Goal: Task Accomplishment & Management: Use online tool/utility

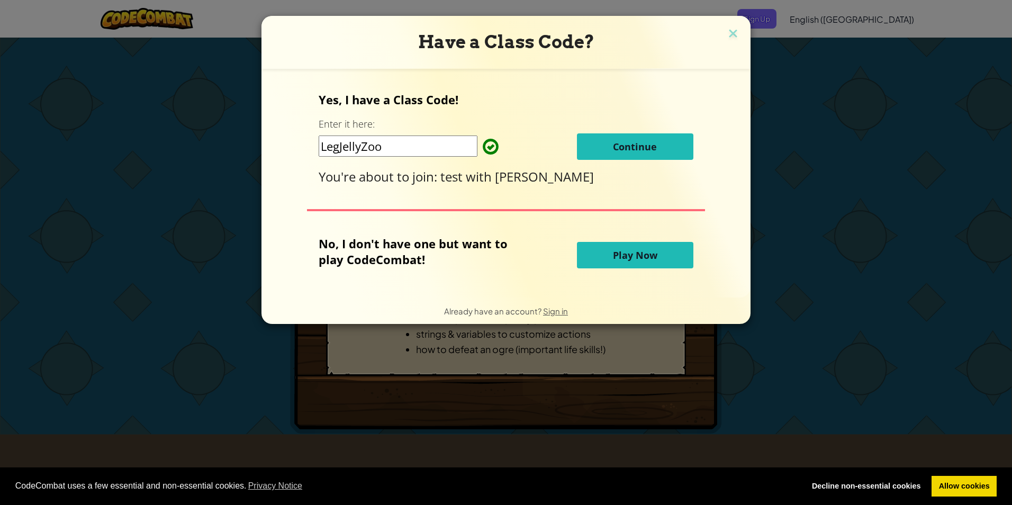
click at [651, 146] on span "Continue" at bounding box center [635, 146] width 44 height 13
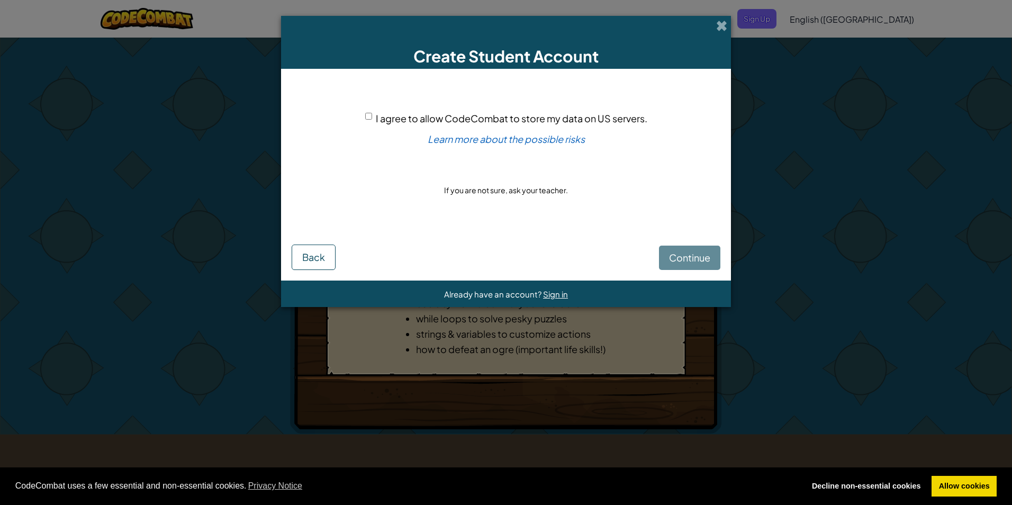
click at [373, 116] on div "I agree to allow CodeCombat to store my data on US servers." at bounding box center [506, 118] width 282 height 15
click at [372, 116] on input "I agree to allow CodeCombat to store my data on US servers." at bounding box center [368, 116] width 7 height 7
checkbox input "true"
drag, startPoint x: 687, startPoint y: 236, endPoint x: 701, endPoint y: 243, distance: 14.9
click at [689, 237] on div "Continue Back" at bounding box center [506, 249] width 429 height 41
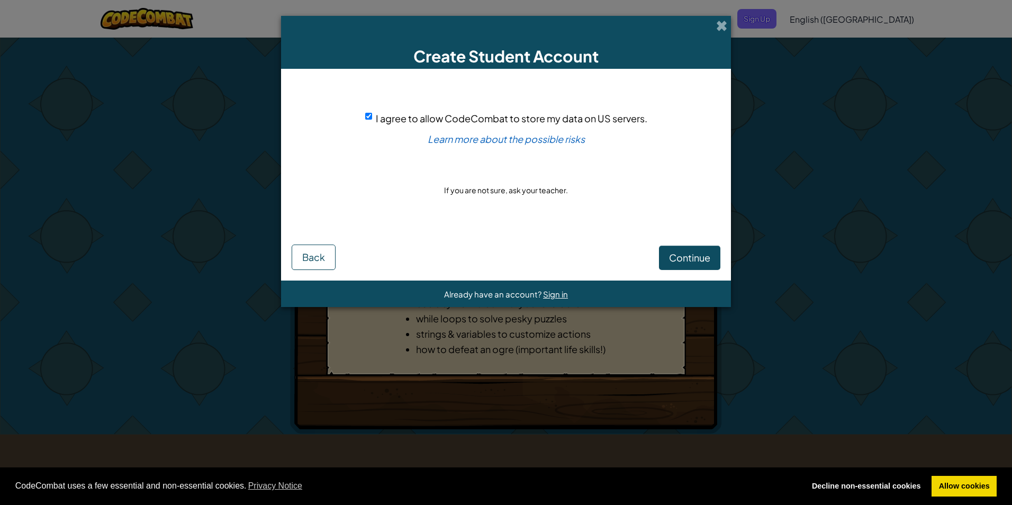
click at [702, 245] on div "Continue Back" at bounding box center [506, 249] width 429 height 41
click at [703, 265] on button "Continue" at bounding box center [689, 258] width 61 height 24
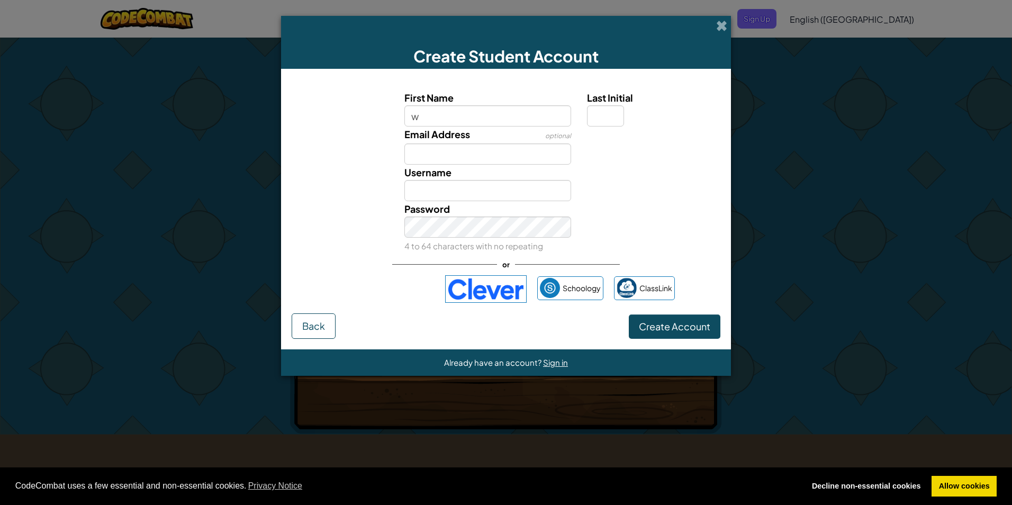
type input "w"
type input "W"
drag, startPoint x: 405, startPoint y: 153, endPoint x: 415, endPoint y: 147, distance: 12.3
click at [405, 153] on input "Email Address" at bounding box center [487, 153] width 167 height 21
click at [443, 124] on input "w" at bounding box center [487, 115] width 167 height 21
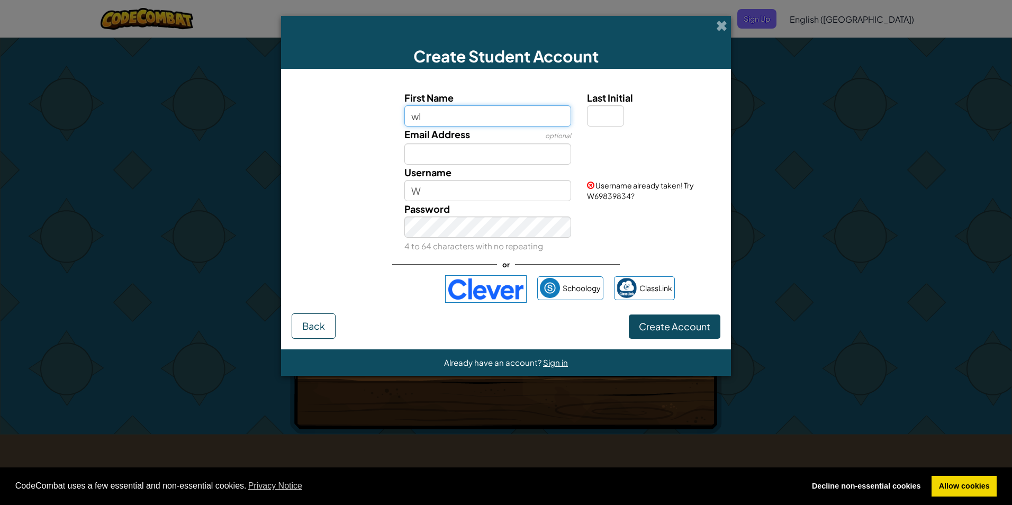
type input "w"
type input "william"
type input "William"
click at [383, 165] on div "Username William Checking..." at bounding box center [505, 183] width 439 height 37
click at [412, 152] on input "Email Address" at bounding box center [487, 153] width 167 height 21
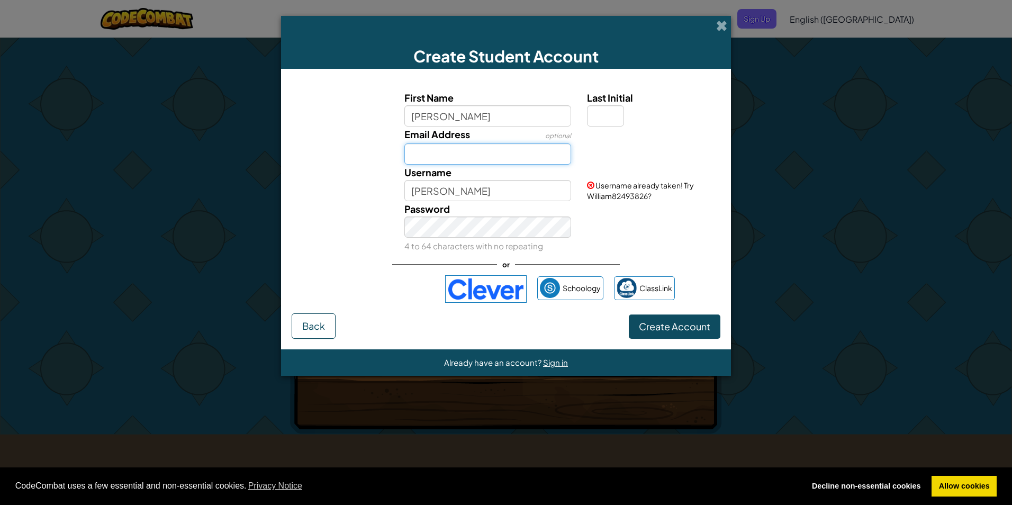
type input "30208874@nescol.ac.uk"
type input "F"
click at [505, 201] on div "Password 4 to 64 characters with no repeating" at bounding box center [487, 227] width 183 height 52
click at [495, 201] on div "Password 4 to 64 characters with no repeating" at bounding box center [487, 227] width 183 height 52
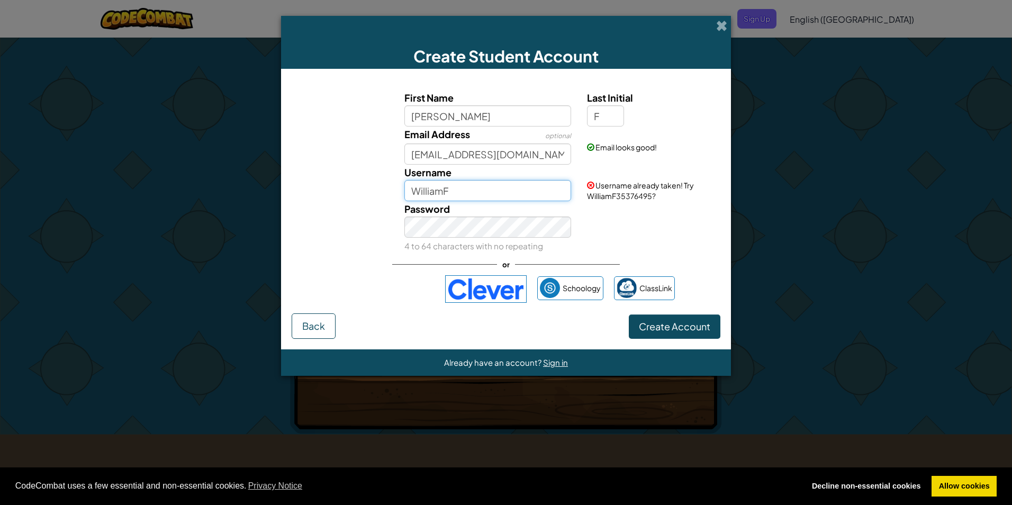
click at [486, 197] on input "WilliamF" at bounding box center [487, 190] width 167 height 21
click at [460, 191] on input "WilliamF109" at bounding box center [487, 190] width 167 height 21
click at [486, 192] on input "WilliamF109" at bounding box center [487, 190] width 167 height 21
type input "Wf261107"
click at [665, 322] on span "Create Account" at bounding box center [674, 326] width 71 height 12
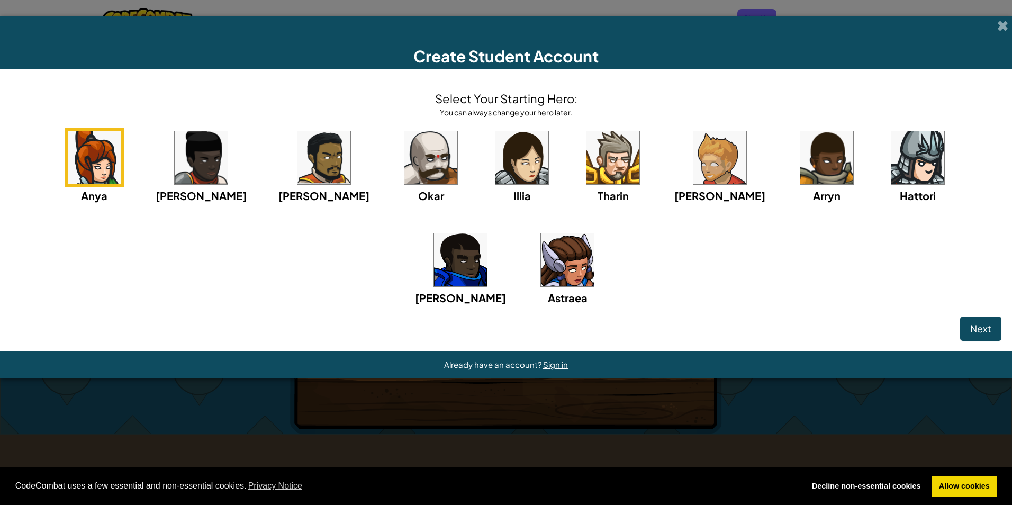
click at [310, 257] on div "Anya Ida Alejandro Okar Illia Tharin Ned Arryn Hattori Gordon Astraea" at bounding box center [506, 230] width 991 height 204
click at [586, 167] on img at bounding box center [612, 157] width 53 height 53
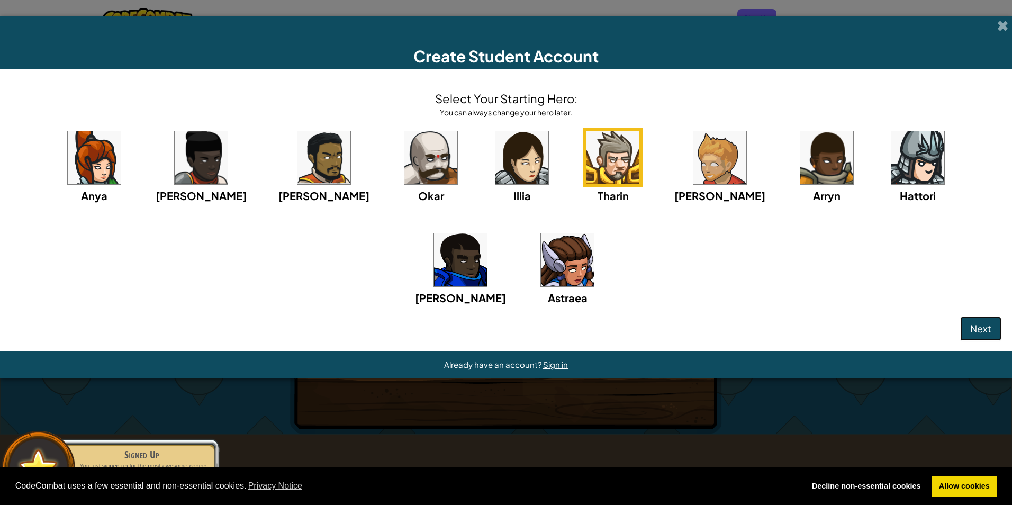
click at [992, 318] on button "Next" at bounding box center [980, 328] width 41 height 24
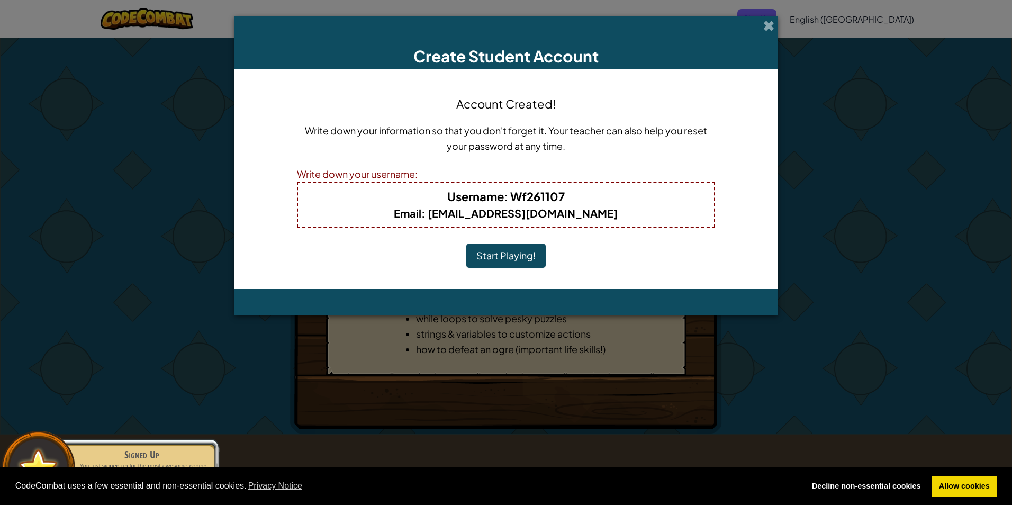
click at [498, 258] on button "Start Playing!" at bounding box center [505, 255] width 79 height 24
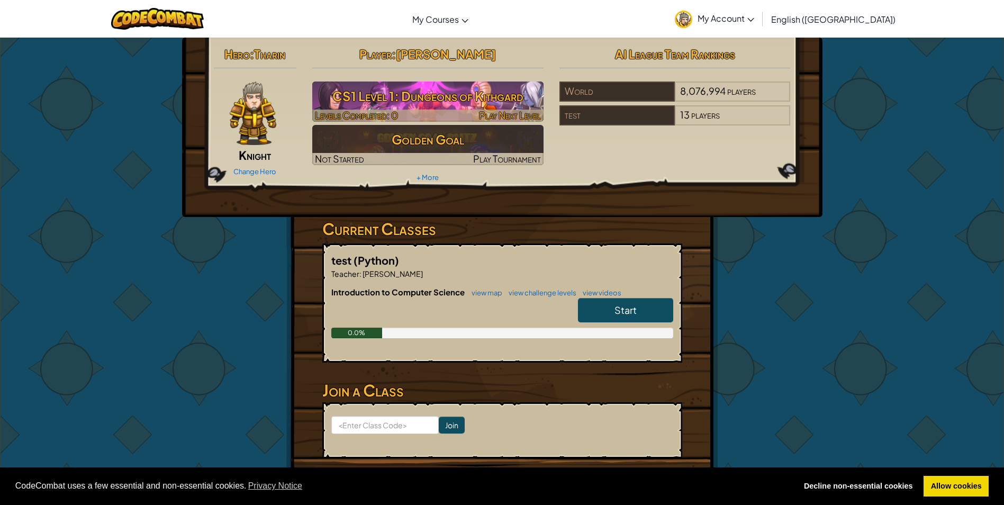
click at [395, 108] on img at bounding box center [427, 102] width 231 height 40
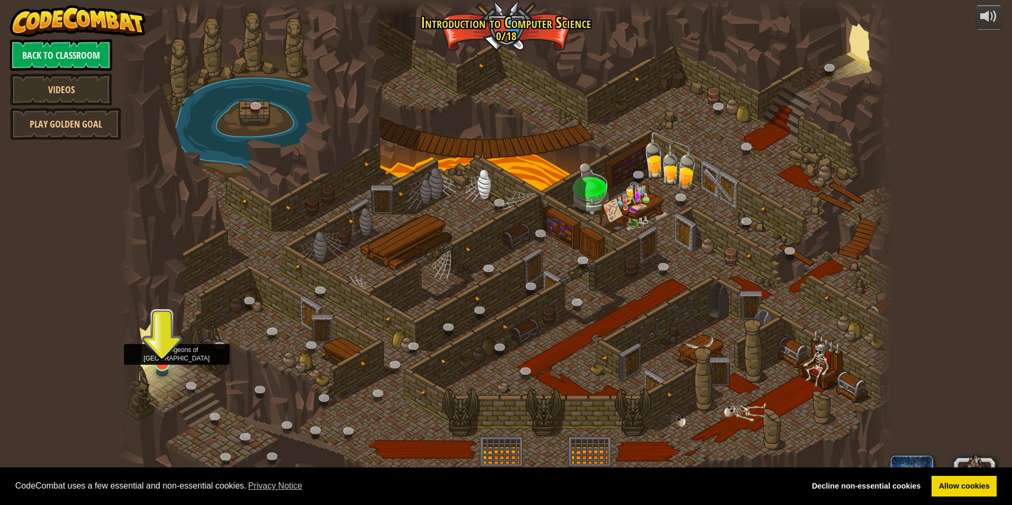
click at [160, 365] on div at bounding box center [162, 362] width 15 height 15
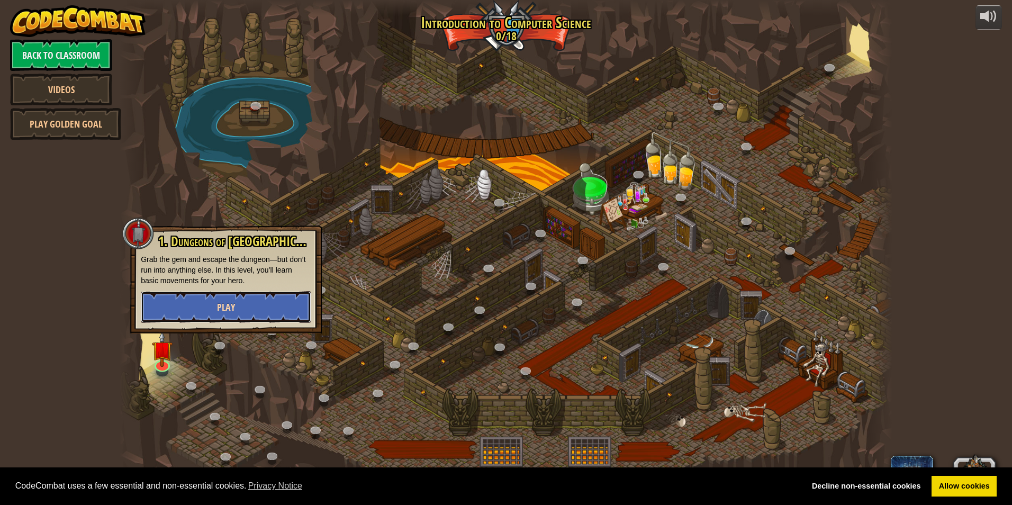
click at [204, 299] on button "Play" at bounding box center [226, 307] width 170 height 32
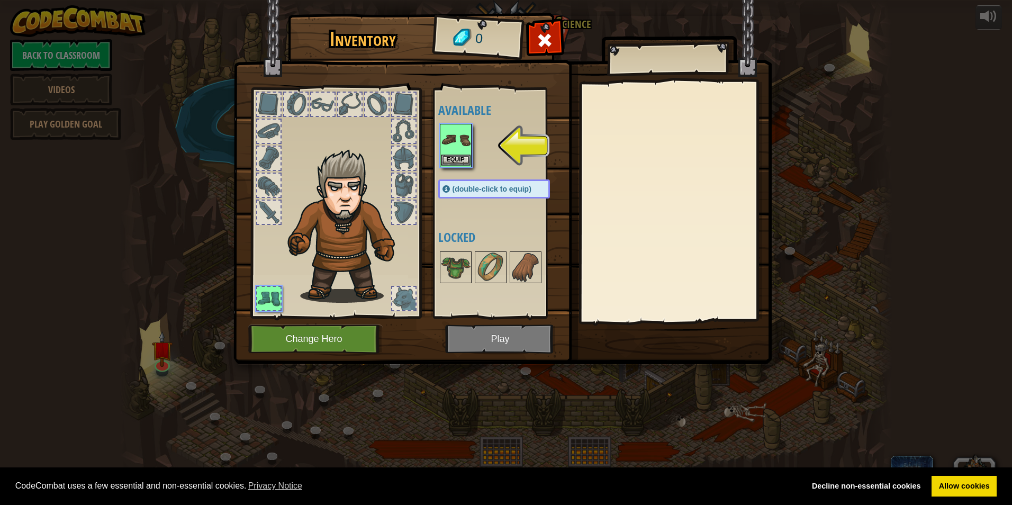
click at [465, 159] on div "Inventory 0 Available Equip (double-click to equip) Locked Equip Unequip Subscr…" at bounding box center [506, 252] width 1012 height 505
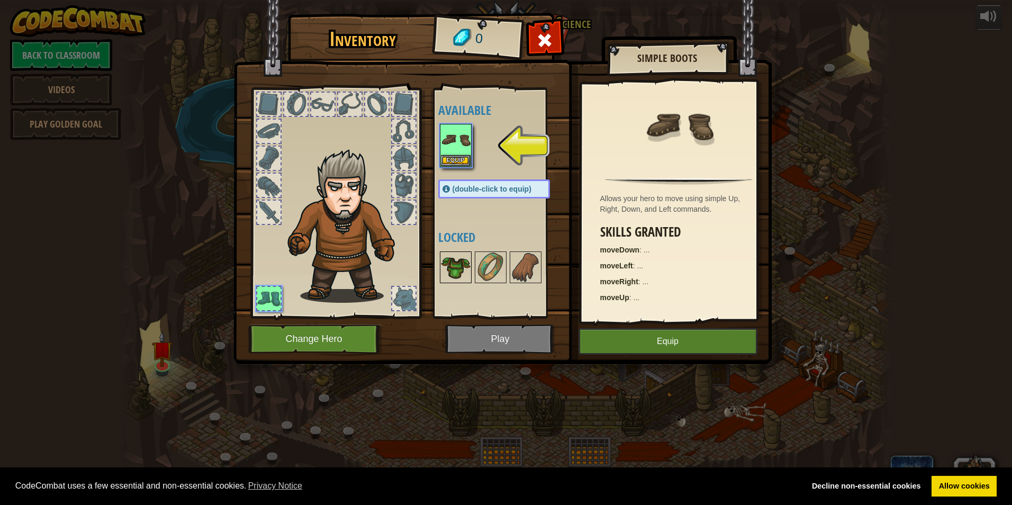
click at [454, 261] on img at bounding box center [456, 267] width 30 height 30
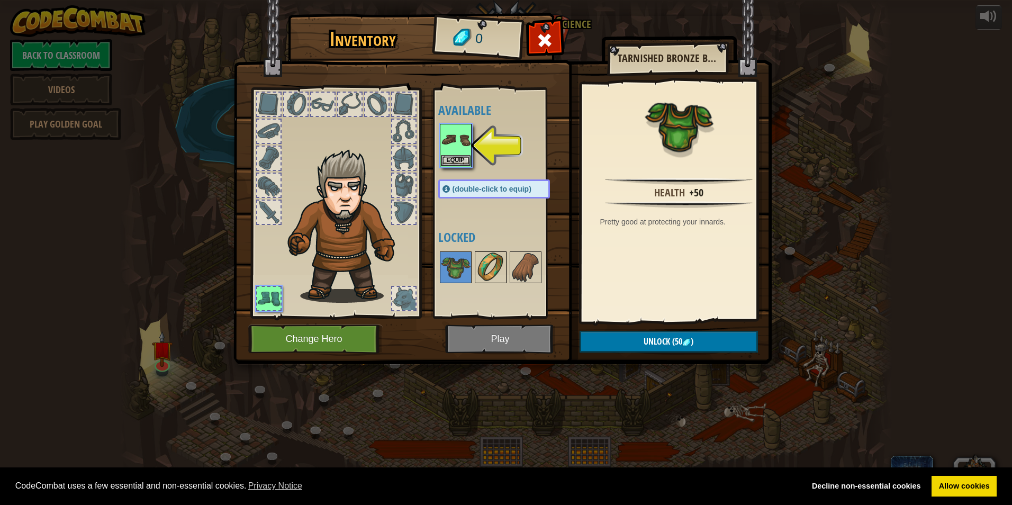
click at [493, 265] on img at bounding box center [491, 267] width 30 height 30
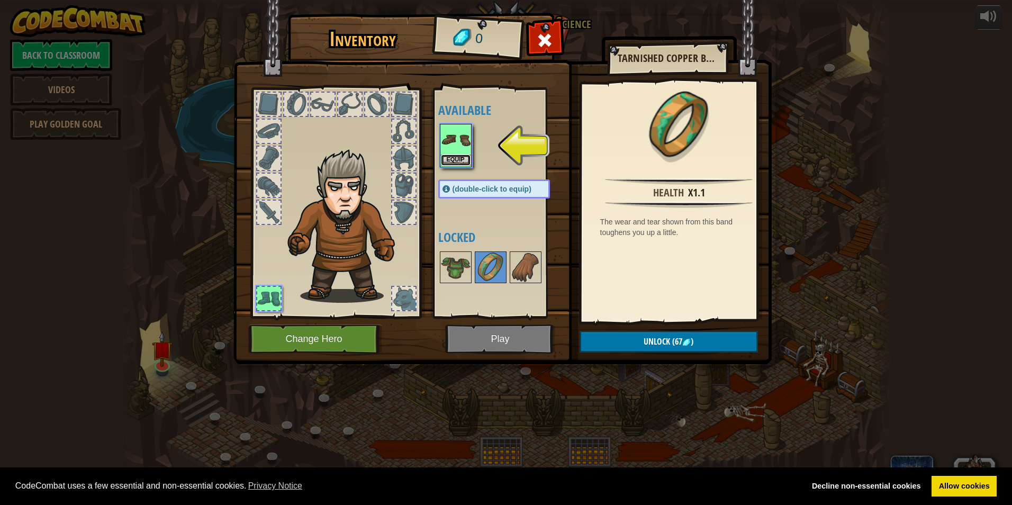
click at [448, 158] on button "Equip" at bounding box center [456, 160] width 30 height 11
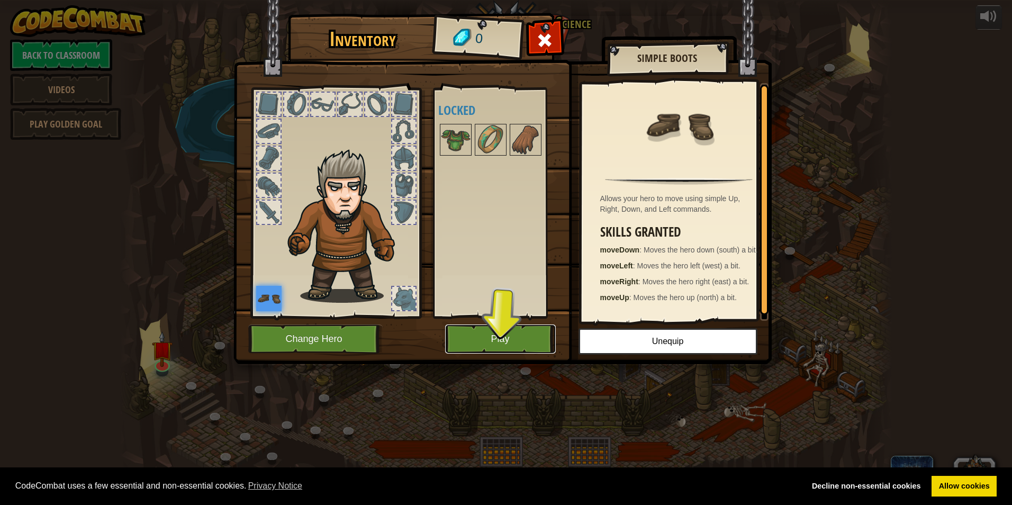
click at [491, 334] on button "Play" at bounding box center [500, 338] width 111 height 29
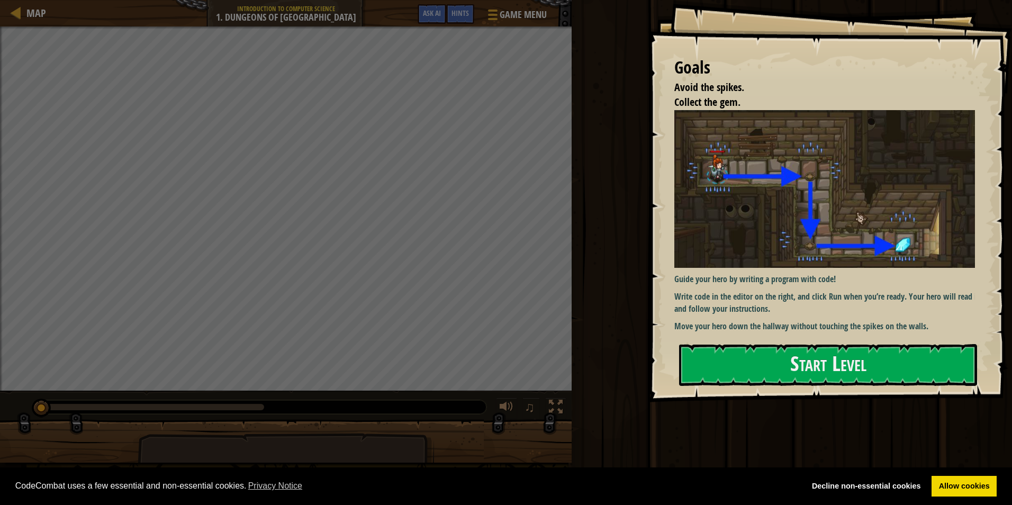
click at [736, 293] on p "Write code in the editor on the right, and click Run when you’re ready. Your he…" at bounding box center [828, 303] width 309 height 24
click at [737, 341] on div "Goals Avoid the spikes. Collect the gem. Guide your hero by writing a program w…" at bounding box center [830, 201] width 364 height 402
click at [735, 359] on button "Start Level" at bounding box center [828, 365] width 298 height 42
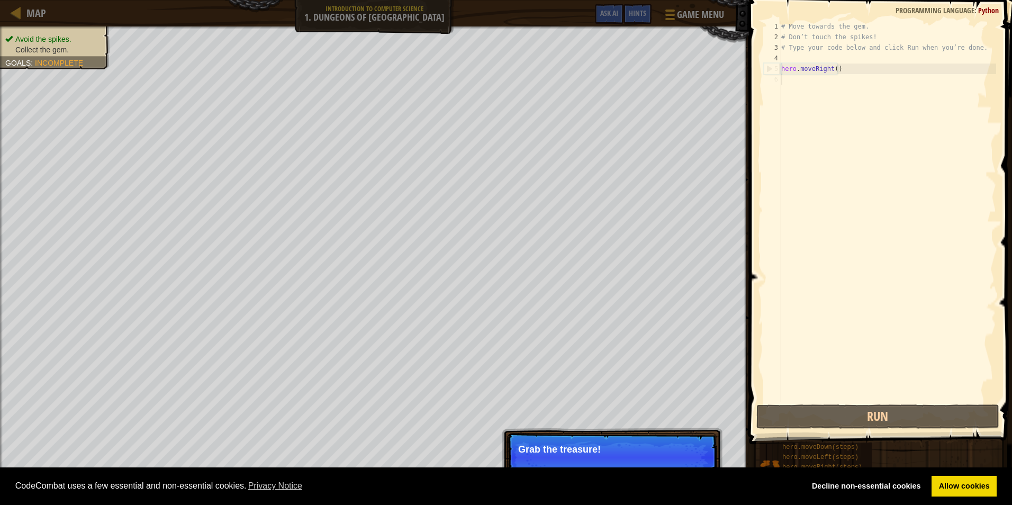
click at [801, 68] on div "# Move towards the gem. # Don’t touch the spikes! # Type your code below and cl…" at bounding box center [887, 222] width 217 height 402
type textarea "hero.moveRight()"
click at [790, 83] on div "# Move towards the gem. # Don’t touch the spikes! # Type your code below and cl…" at bounding box center [887, 222] width 217 height 402
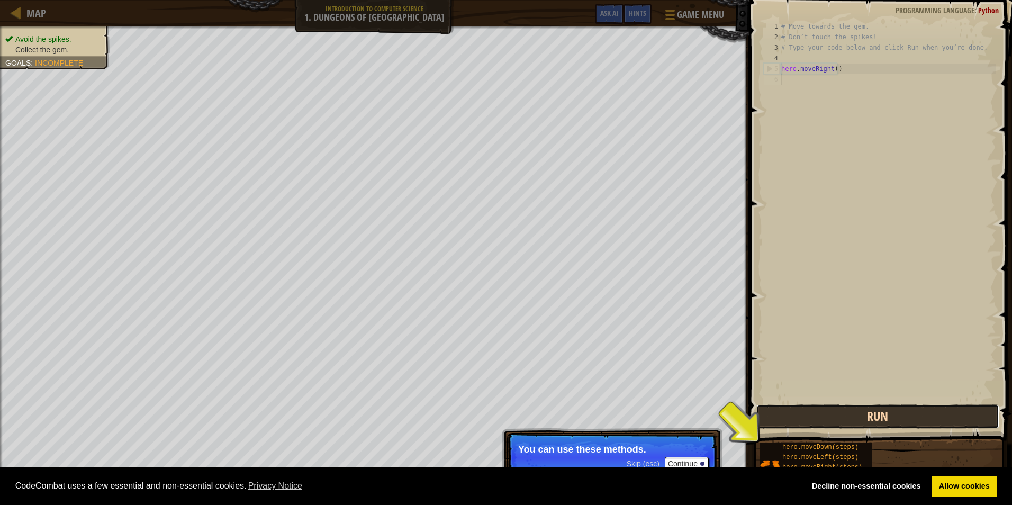
click at [853, 414] on button "Run" at bounding box center [877, 416] width 243 height 24
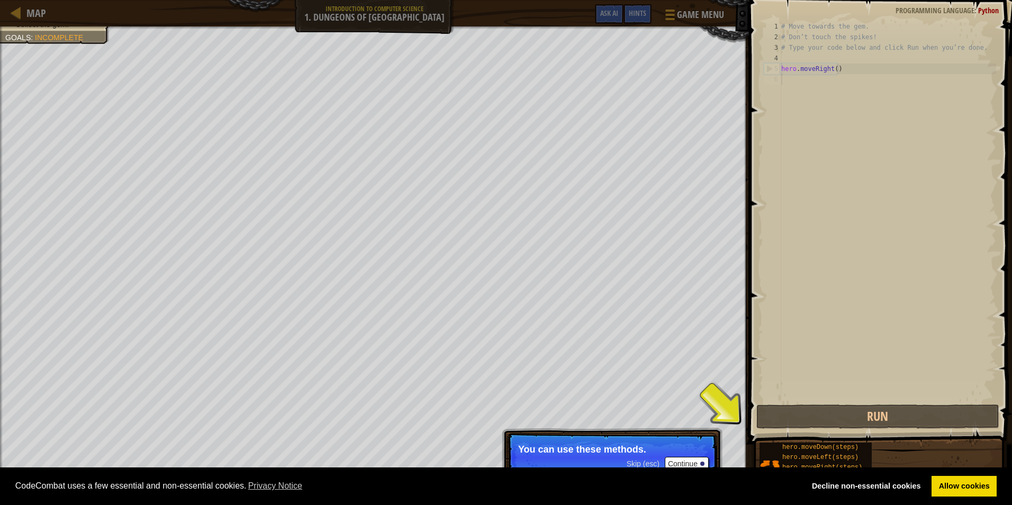
click at [698, 461] on p "Skip (esc) Continue You can use these methods." at bounding box center [612, 457] width 210 height 49
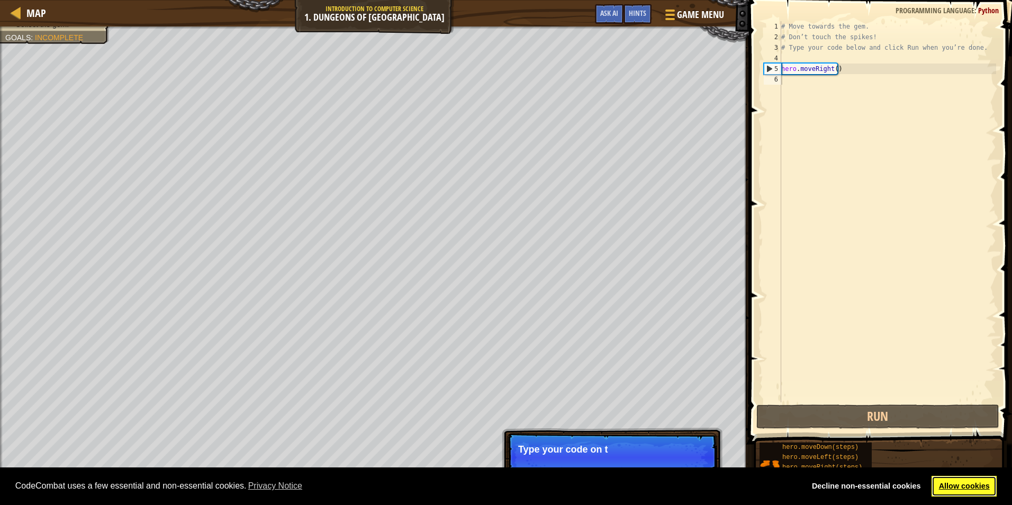
click at [975, 493] on link "Allow cookies" at bounding box center [963, 486] width 65 height 21
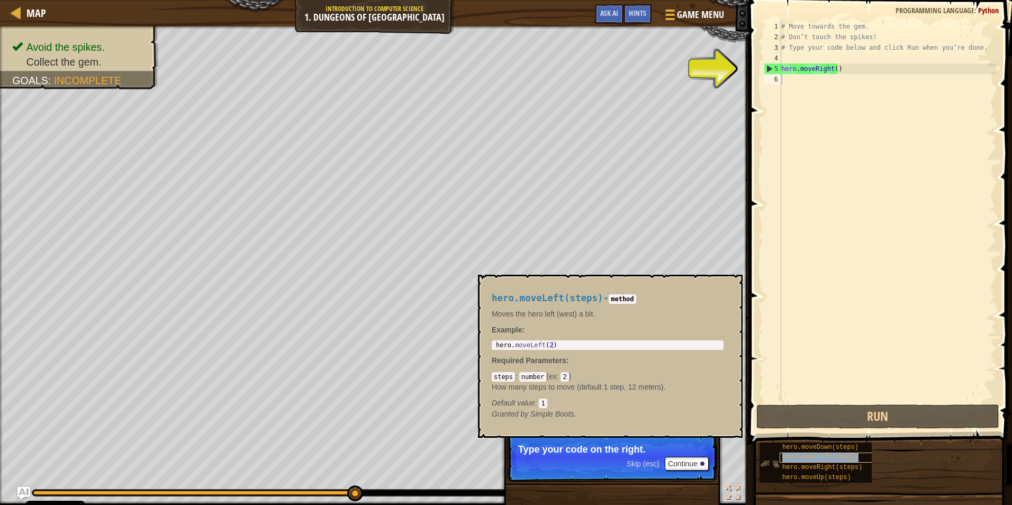
click at [826, 457] on span "hero.moveLeft(steps)" at bounding box center [820, 457] width 76 height 7
click at [813, 444] on span "hero.moveDown(steps)" at bounding box center [820, 446] width 76 height 7
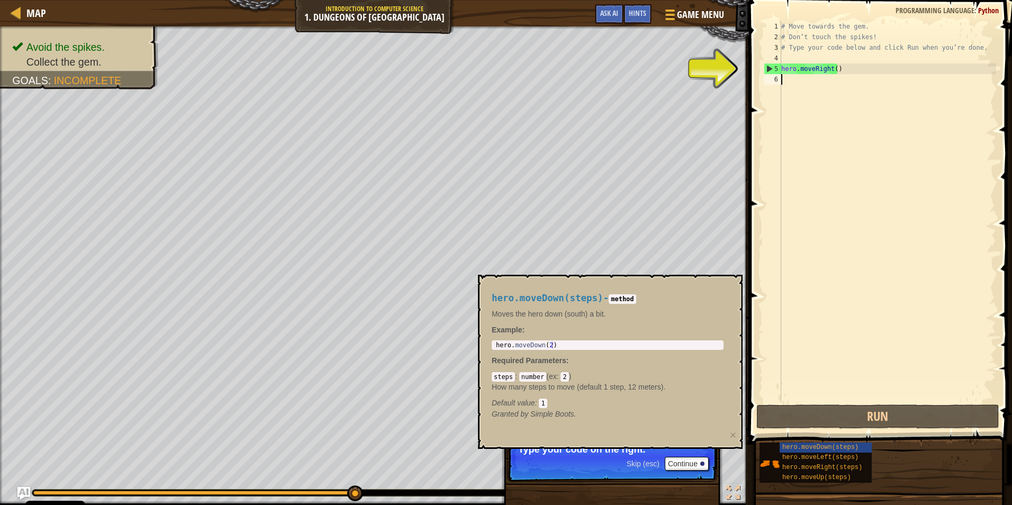
click at [834, 92] on div "# Move towards the gem. # Don’t touch the spikes! # Type your code below and cl…" at bounding box center [887, 222] width 217 height 402
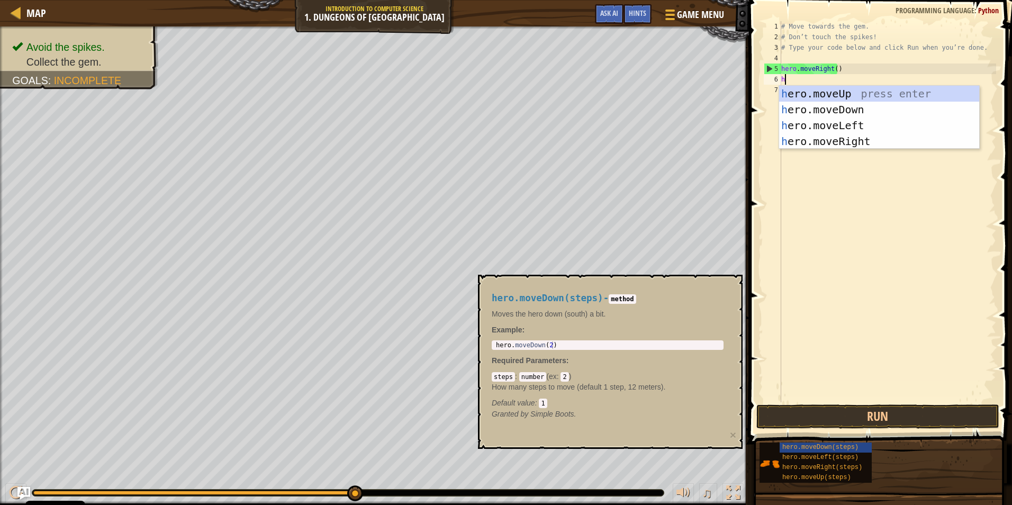
type textarea "he"
click at [825, 107] on div "he ro.moveUp press enter he ro.moveDown press enter he ro.moveLeft press enter …" at bounding box center [879, 133] width 200 height 95
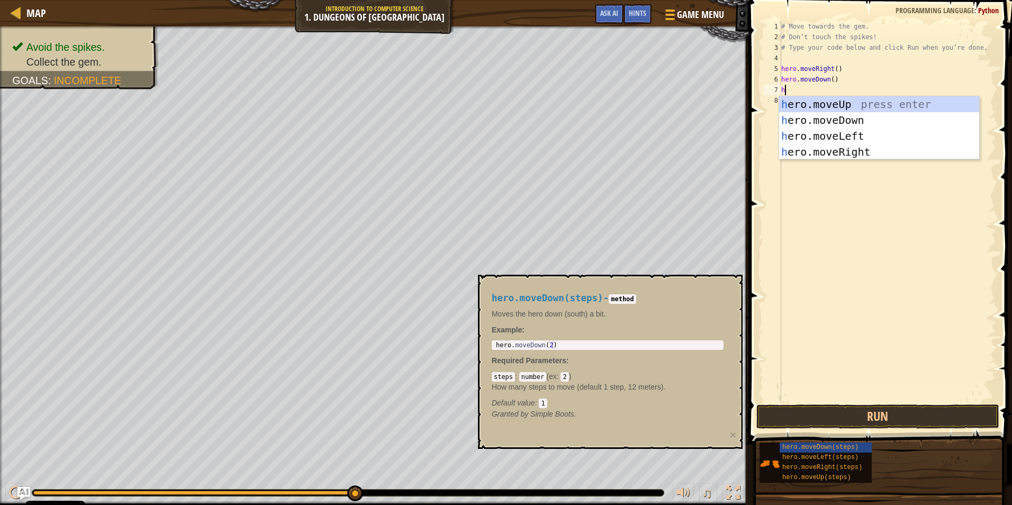
type textarea "her"
click at [866, 153] on div "her o.moveUp press enter her o.moveDown press enter her o.moveLeft press enter …" at bounding box center [879, 143] width 200 height 95
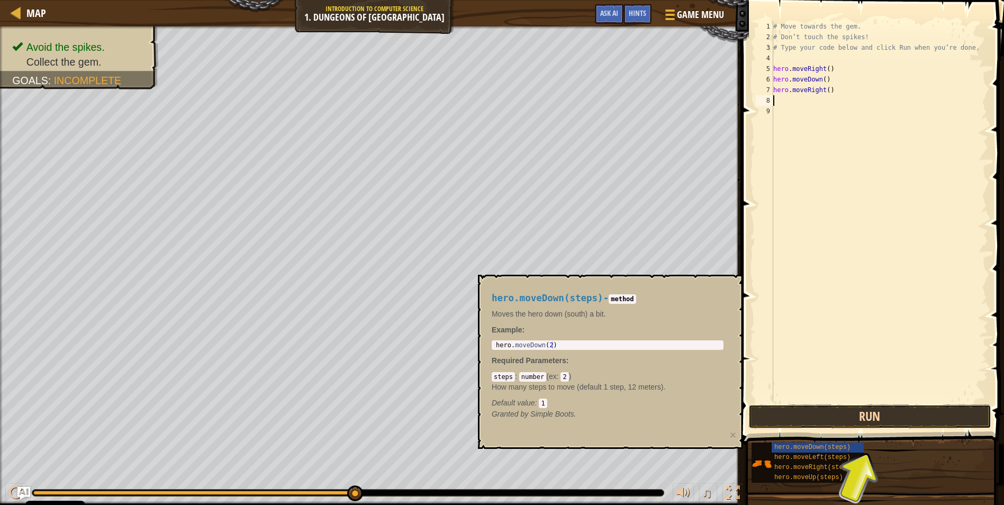
click at [883, 409] on button "Run" at bounding box center [869, 416] width 243 height 24
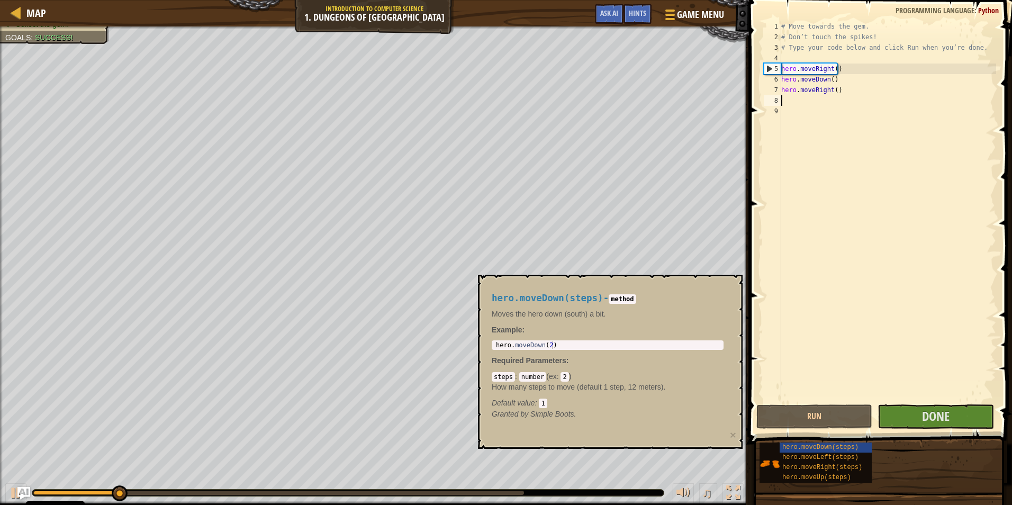
click at [818, 460] on span "hero.moveLeft(steps)" at bounding box center [820, 457] width 76 height 7
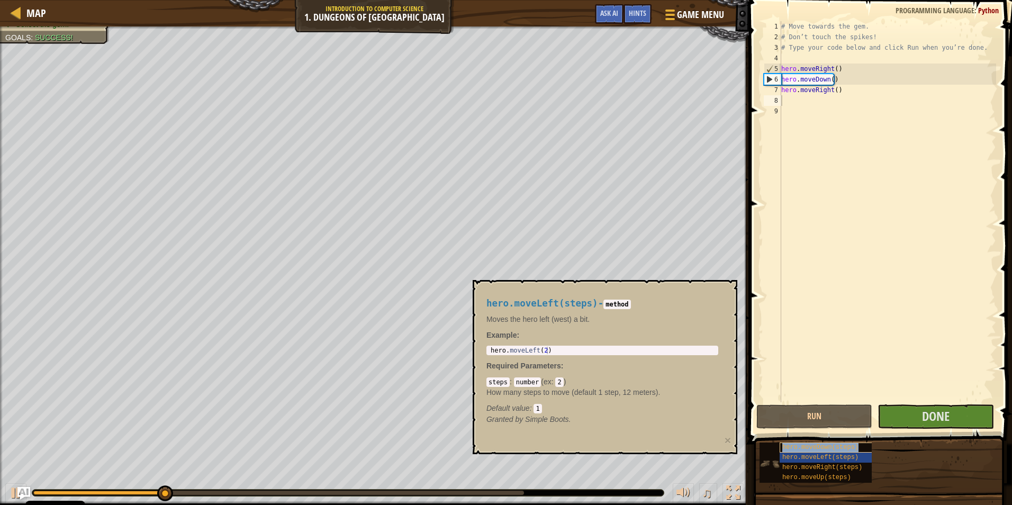
click at [825, 451] on div "hero.moveDown(steps)" at bounding box center [830, 447] width 101 height 10
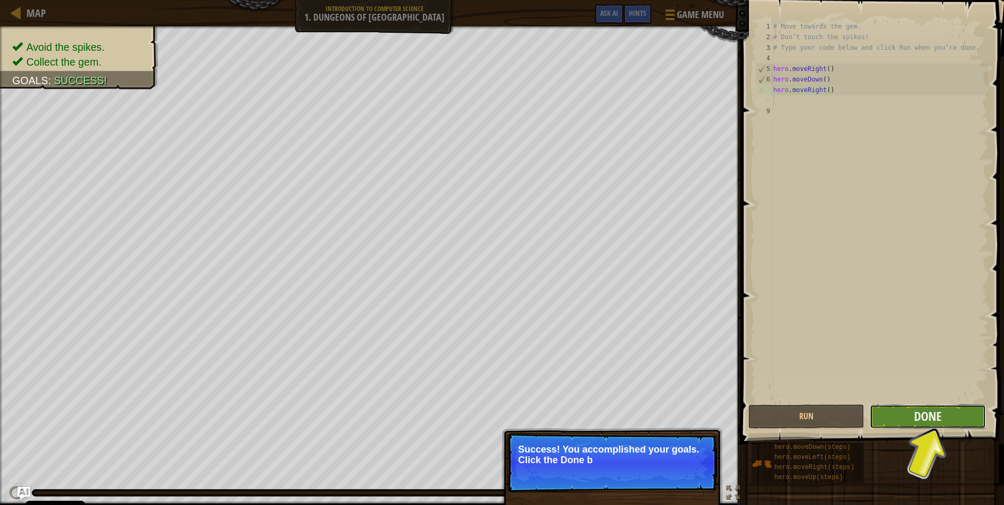
click at [923, 408] on button "Done" at bounding box center [928, 416] width 116 height 24
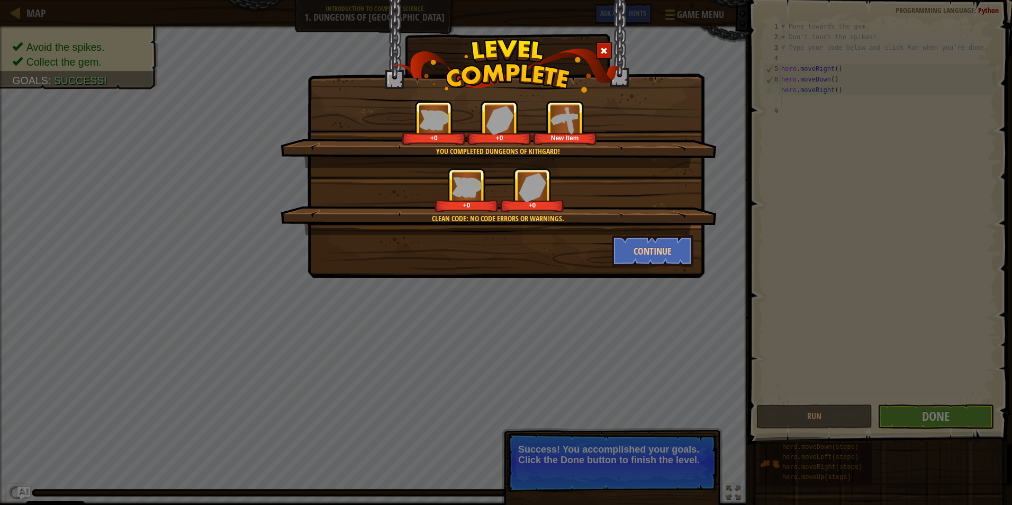
drag, startPoint x: 580, startPoint y: 233, endPoint x: 596, endPoint y: 230, distance: 17.2
click at [591, 231] on div "Clean code: no code errors or warnings. +0 +0" at bounding box center [498, 201] width 436 height 67
click at [623, 247] on button "Continue" at bounding box center [653, 251] width 82 height 32
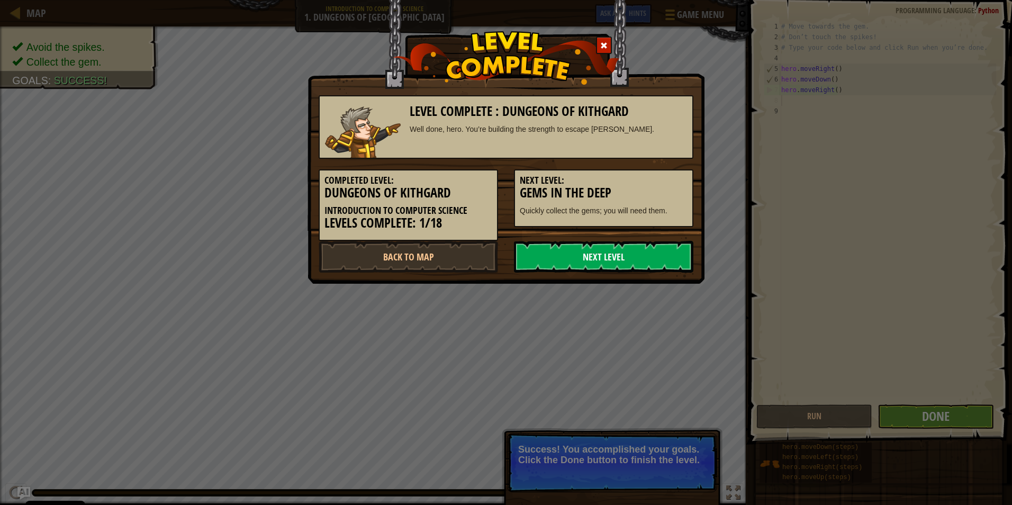
click at [620, 252] on link "Next Level" at bounding box center [603, 257] width 179 height 32
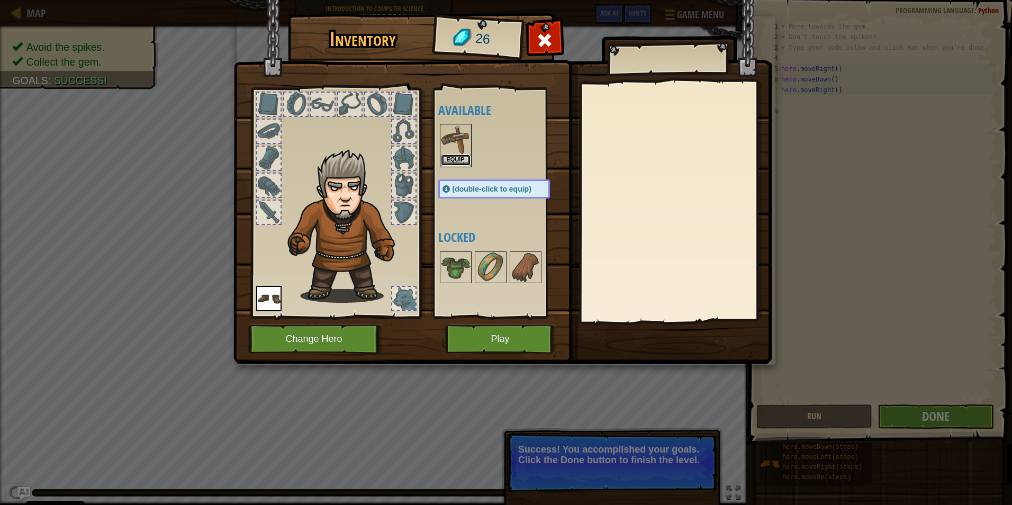
click at [448, 155] on button "Equip" at bounding box center [456, 160] width 30 height 11
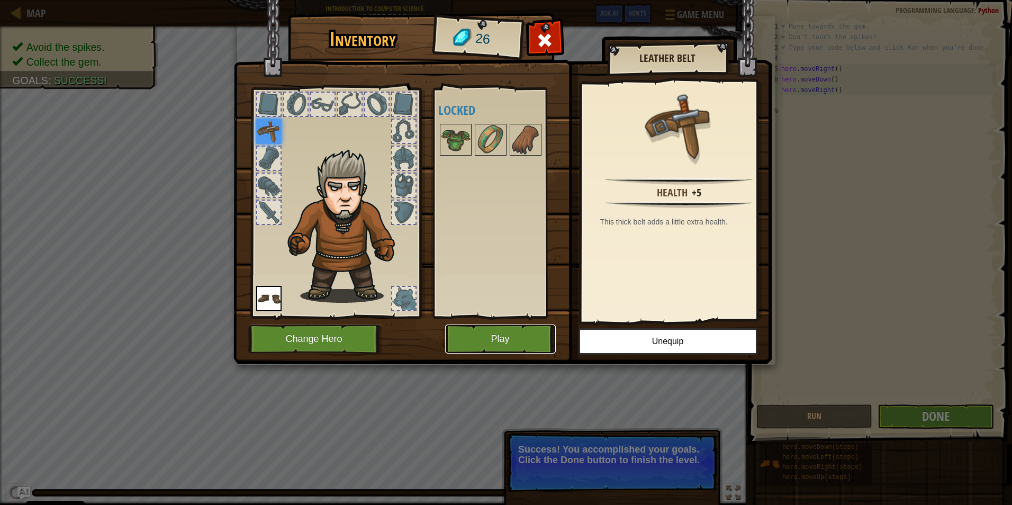
click at [525, 324] on button "Play" at bounding box center [500, 338] width 111 height 29
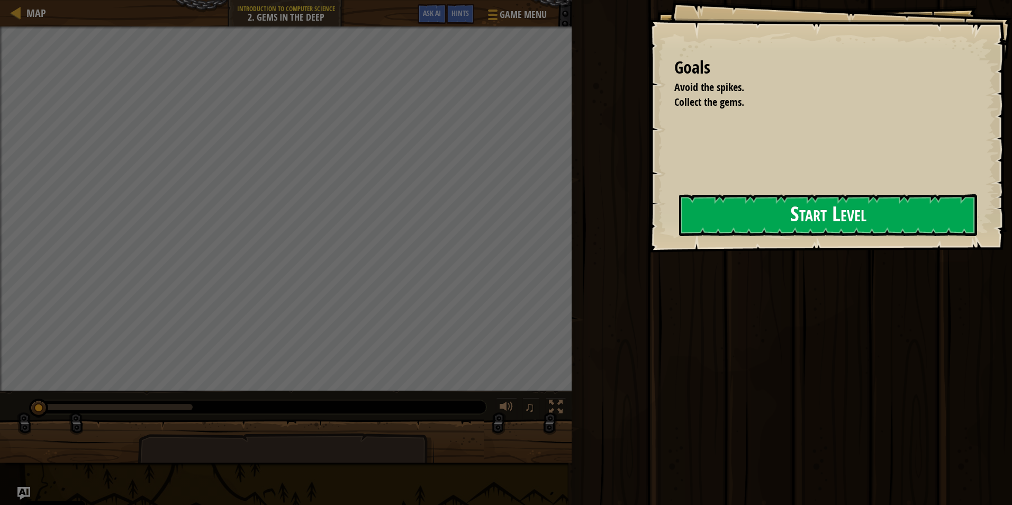
click at [731, 234] on button "Start Level" at bounding box center [828, 215] width 298 height 42
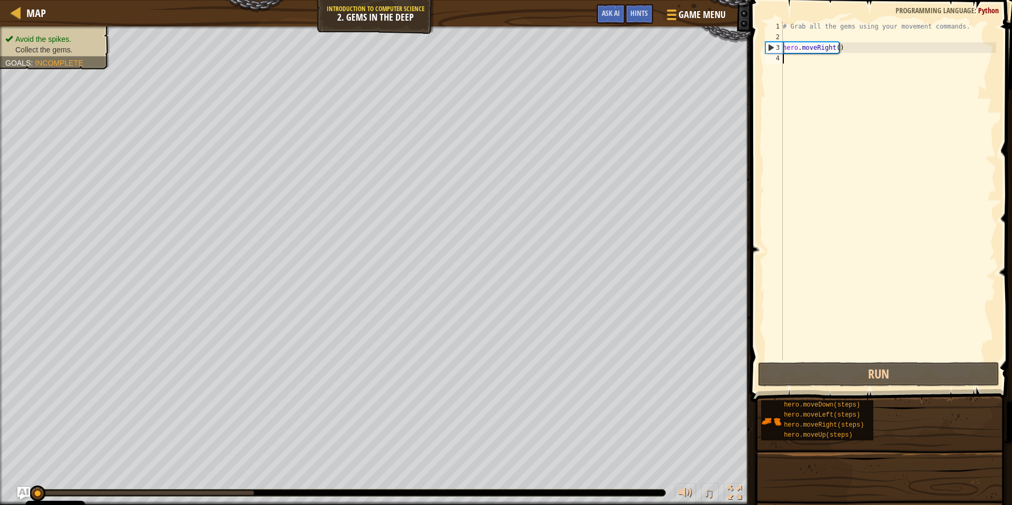
type textarea "m"
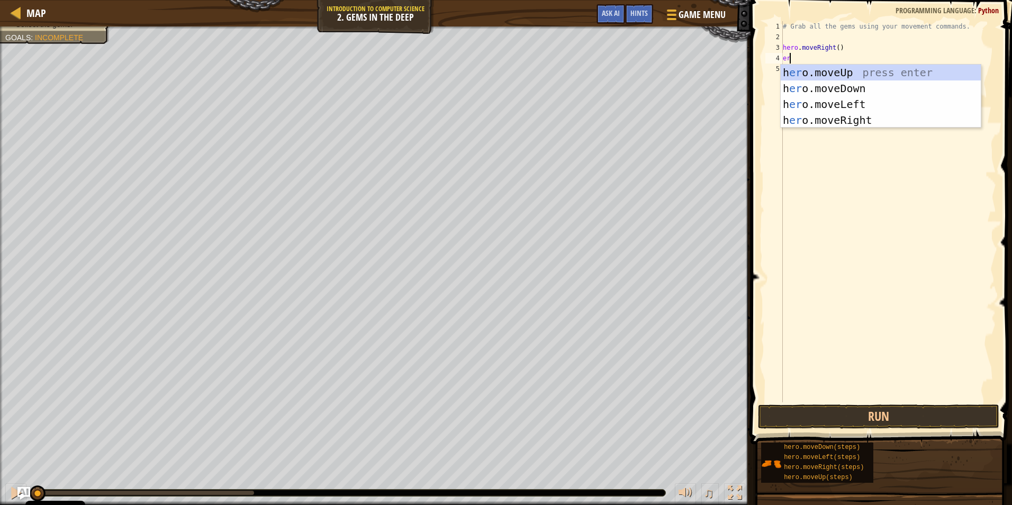
type textarea "e"
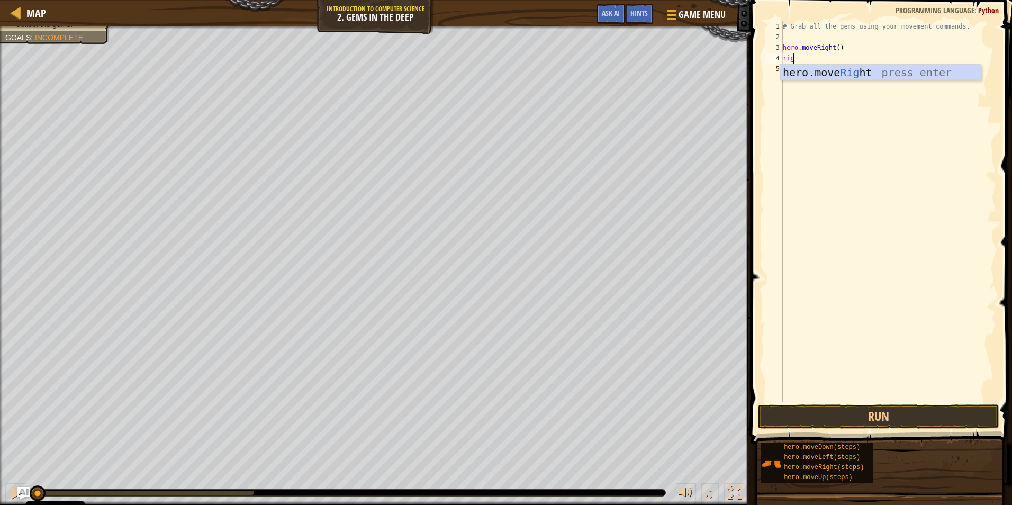
type textarea "righ"
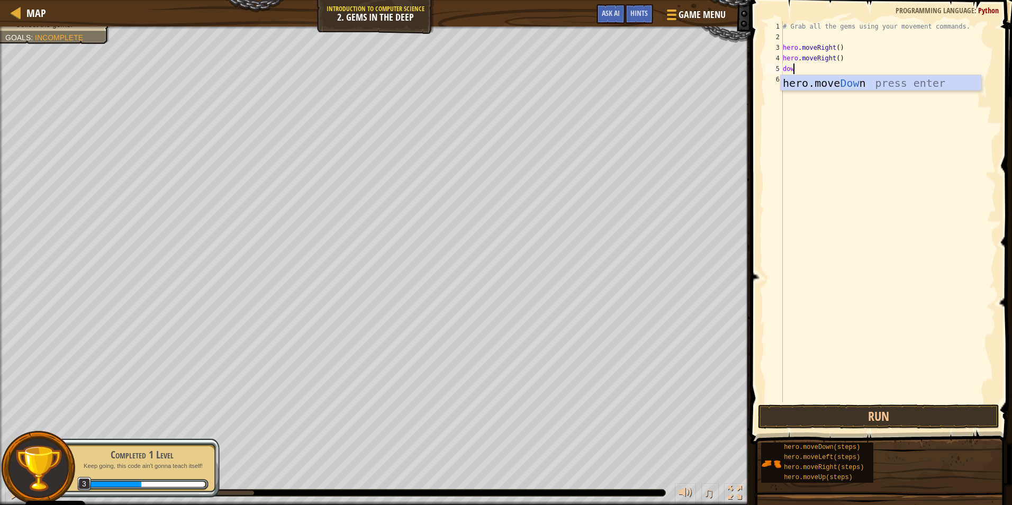
type textarea "down"
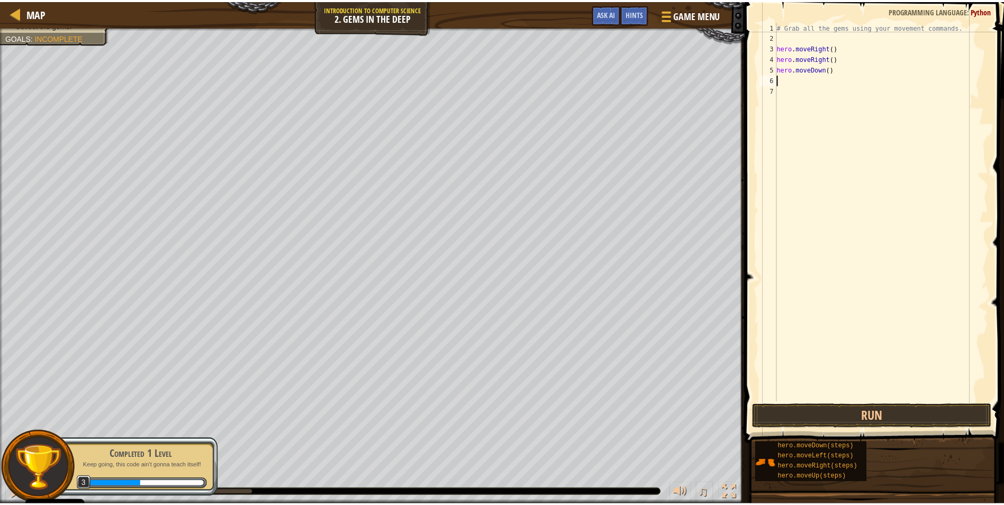
scroll to position [5, 0]
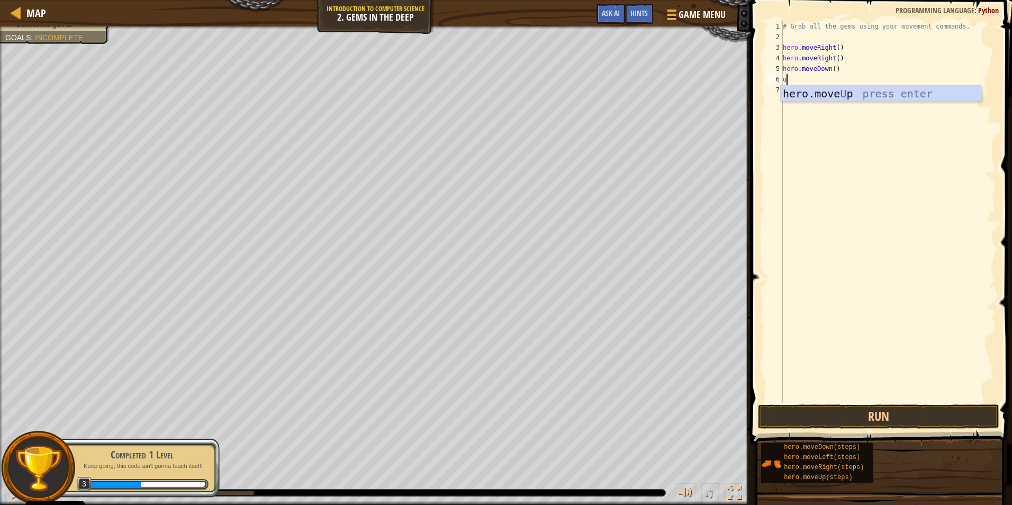
type textarea "up"
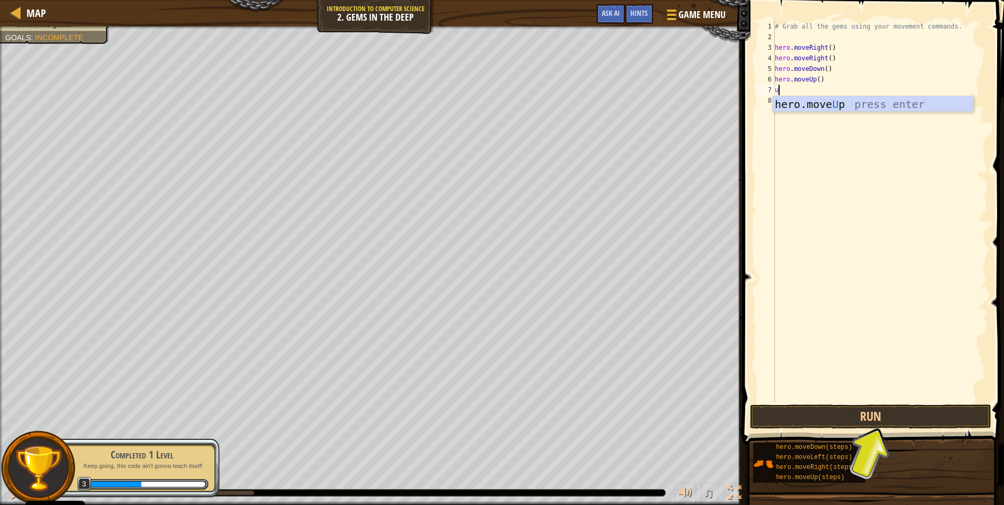
type textarea "up"
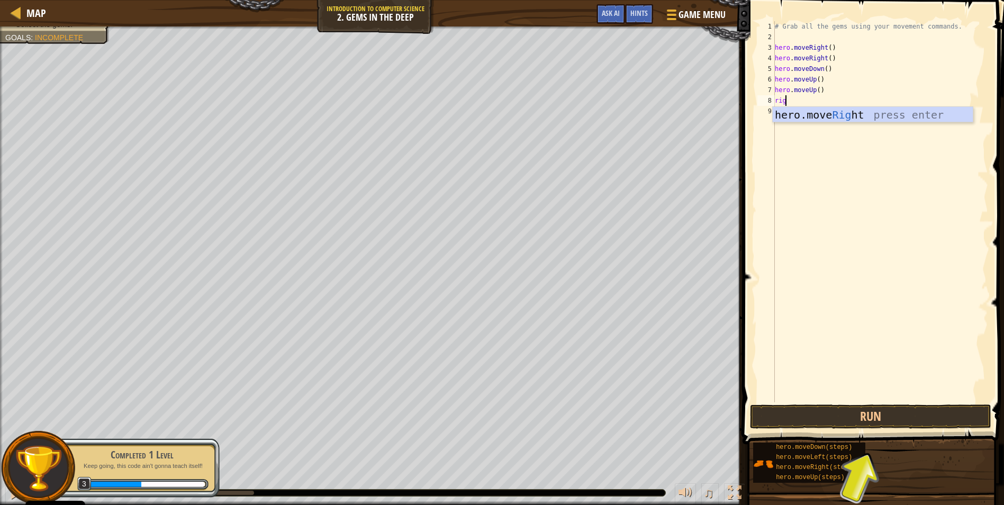
type textarea "right"
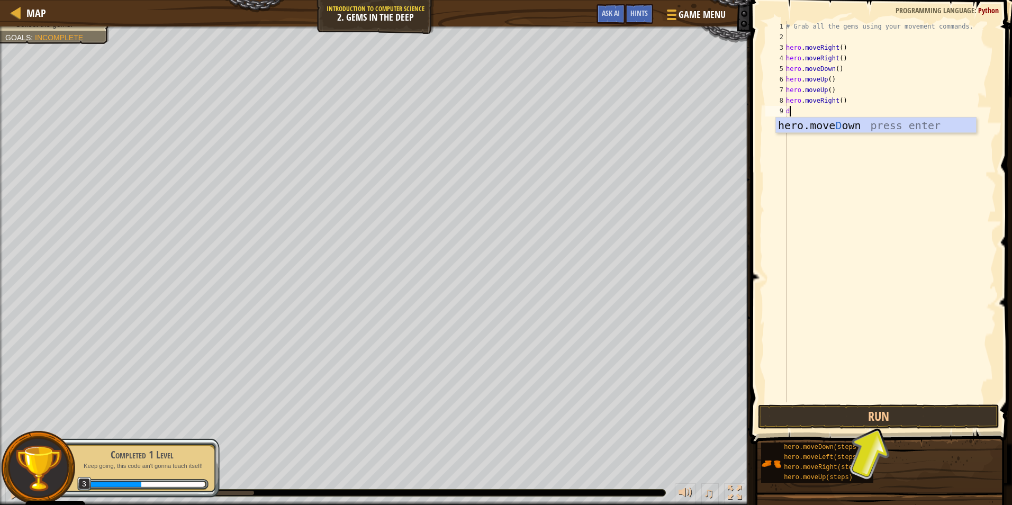
scroll to position [5, 1]
type textarea "down"
click at [891, 408] on button "Run" at bounding box center [878, 416] width 241 height 24
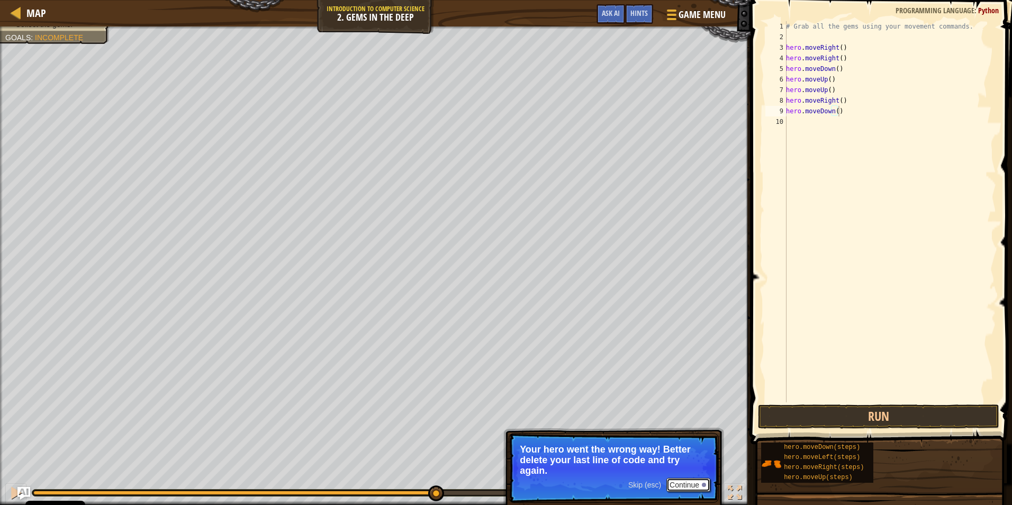
click at [696, 482] on button "Continue" at bounding box center [688, 485] width 44 height 14
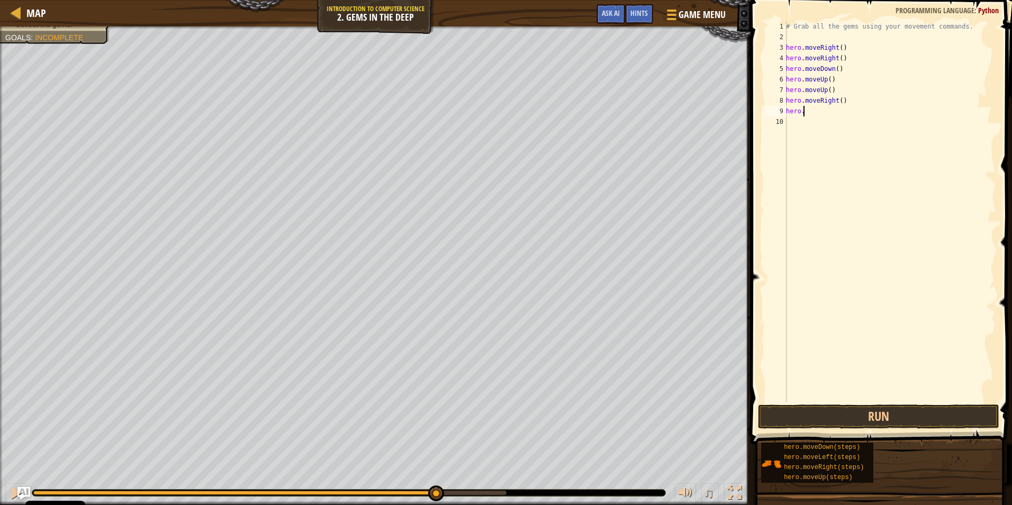
type textarea "h"
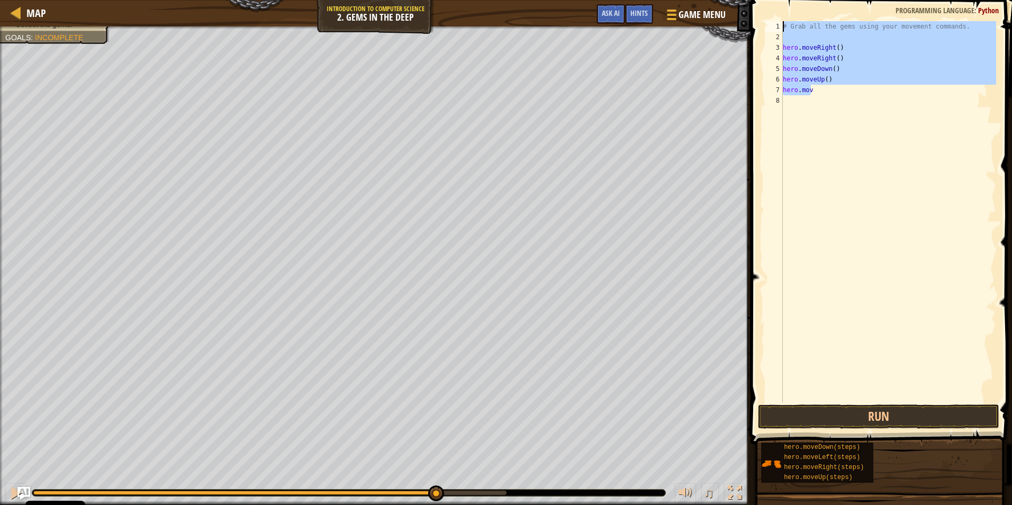
drag, startPoint x: 831, startPoint y: 93, endPoint x: 757, endPoint y: -9, distance: 125.8
click at [757, 0] on html "Cookie Policy CodeCombat uses a few essential and non-essential cookies. Privac…" at bounding box center [506, 0] width 1012 height 0
type textarea "# Grab all the gems using your movement commands."
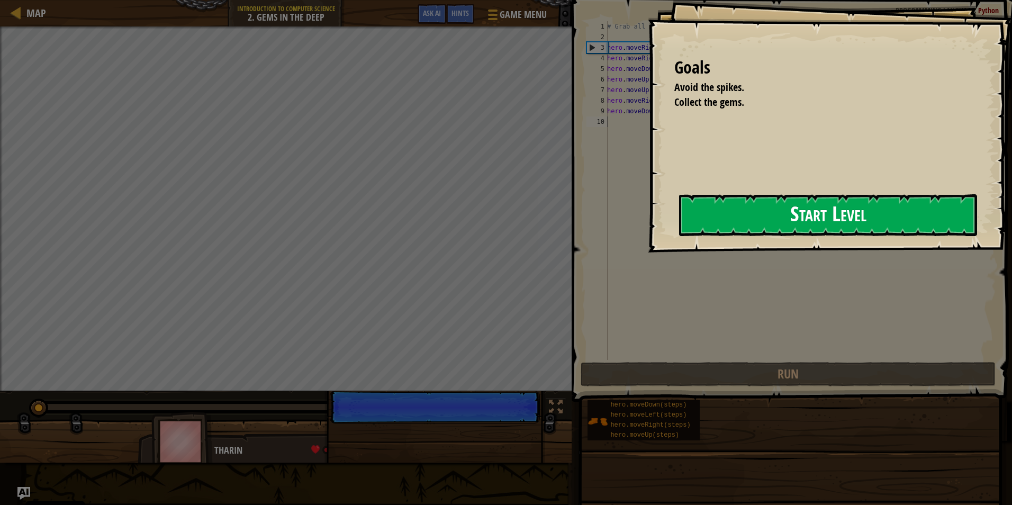
click at [764, 210] on button "Start Level" at bounding box center [828, 215] width 298 height 42
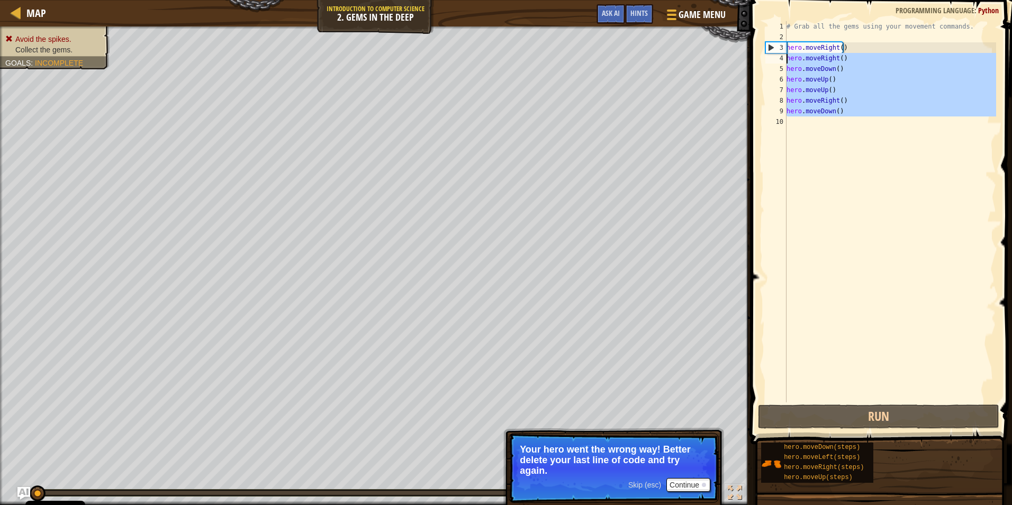
drag, startPoint x: 839, startPoint y: 122, endPoint x: 786, endPoint y: 59, distance: 82.3
click at [786, 59] on div "# Grab all the gems using your movement commands. hero . moveRight ( ) hero . m…" at bounding box center [890, 222] width 212 height 402
type textarea "hero.moveRight() hero.moveDown()"
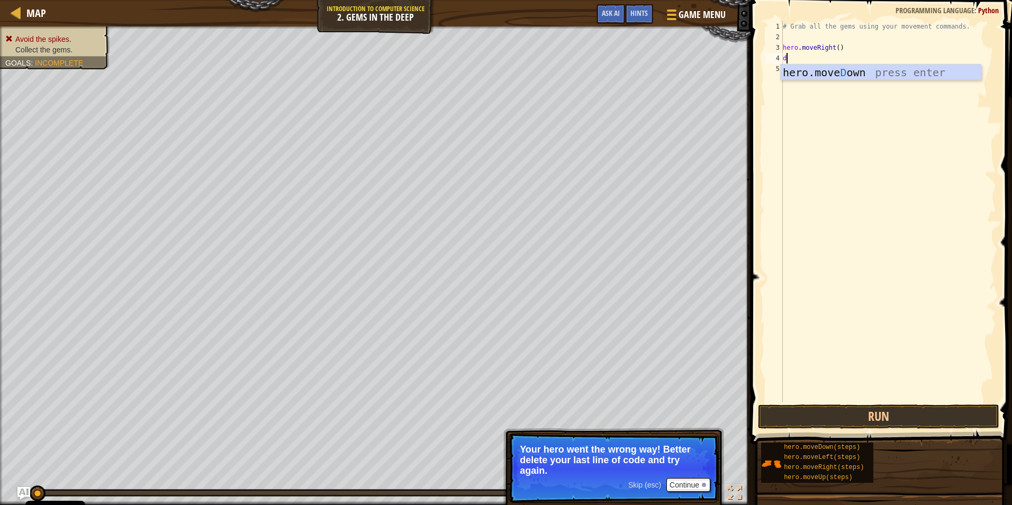
scroll to position [5, 1]
type textarea "down"
click at [849, 412] on button "Run" at bounding box center [878, 416] width 241 height 24
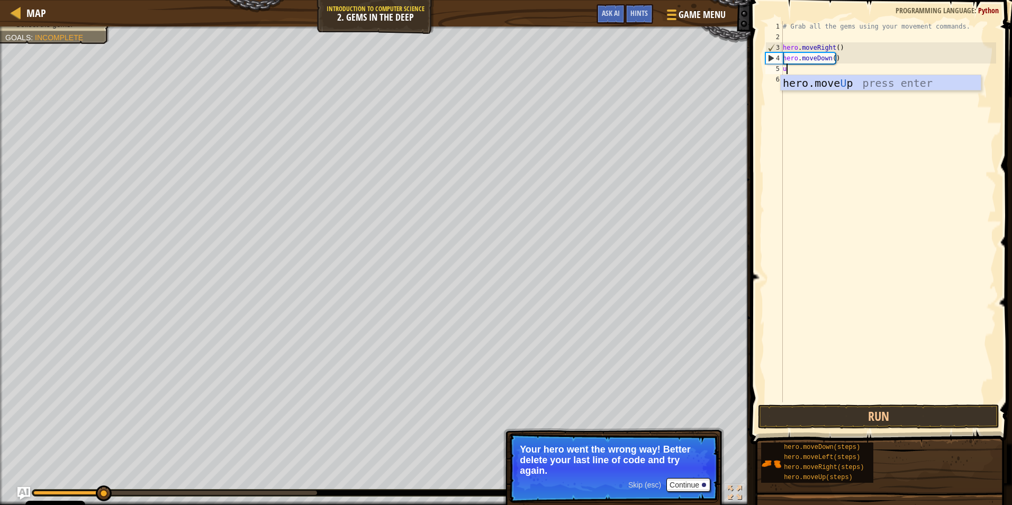
type textarea "up"
click at [858, 87] on div "hero.move Up press enter" at bounding box center [881, 99] width 200 height 48
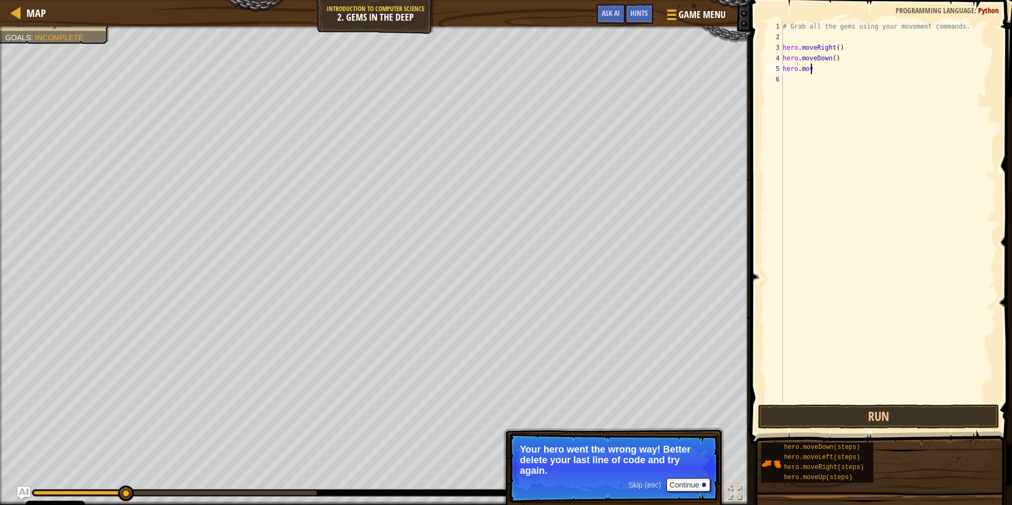
type textarea "h"
type textarea "do"
click at [824, 83] on div "hero.move Do wn press enter" at bounding box center [881, 99] width 200 height 48
click at [831, 70] on div "# Grab all the gems using your movement commands. hero . moveRight ( ) hero . m…" at bounding box center [888, 222] width 215 height 402
type textarea "hero.moveDown(2)"
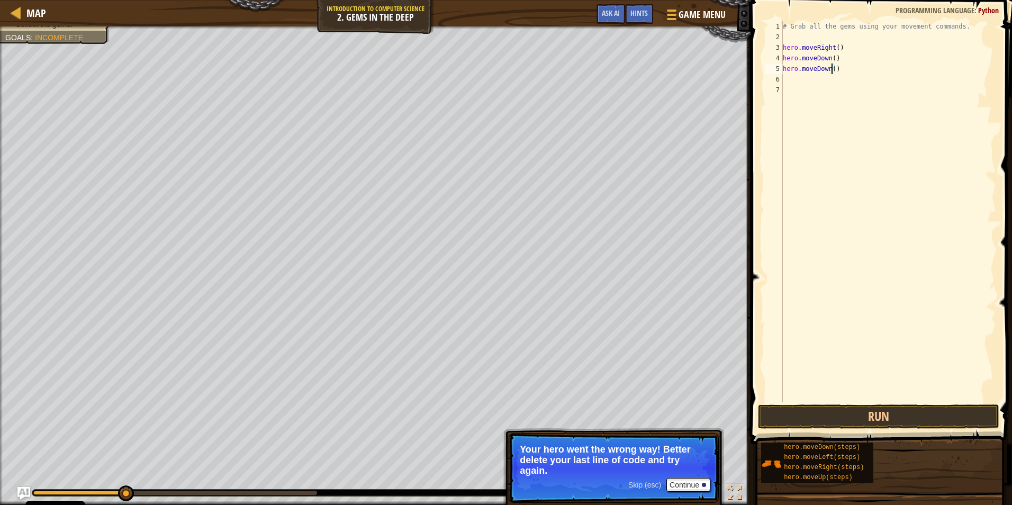
scroll to position [5, 4]
click at [855, 330] on div "# Grab all the gems using your movement commands. hero . moveRight ( ) hero . m…" at bounding box center [888, 222] width 215 height 402
click at [865, 404] on button "Run" at bounding box center [878, 416] width 241 height 24
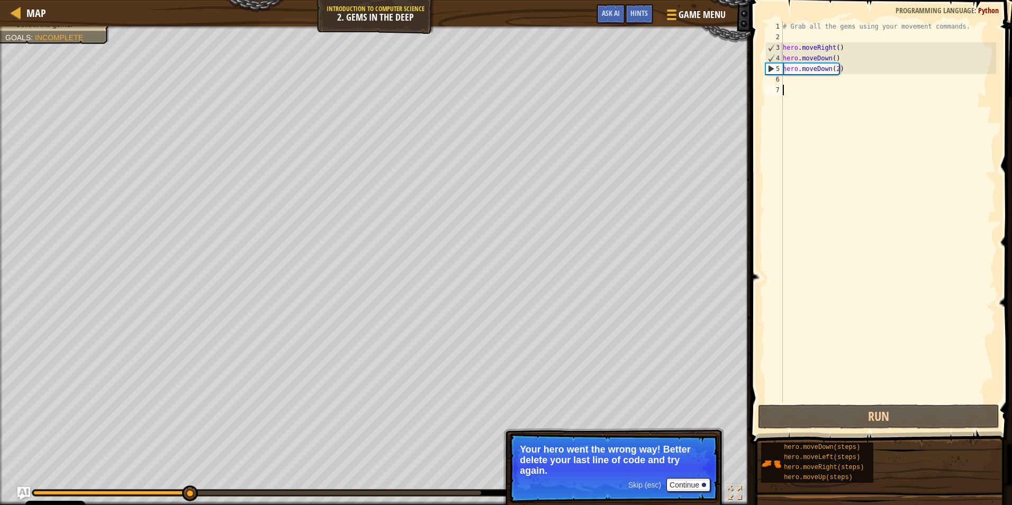
click at [813, 86] on div "# Grab all the gems using your movement commands. hero . moveRight ( ) hero . m…" at bounding box center [888, 222] width 215 height 402
click at [785, 79] on div "# Grab all the gems using your movement commands. hero . moveRight ( ) hero . m…" at bounding box center [888, 222] width 215 height 402
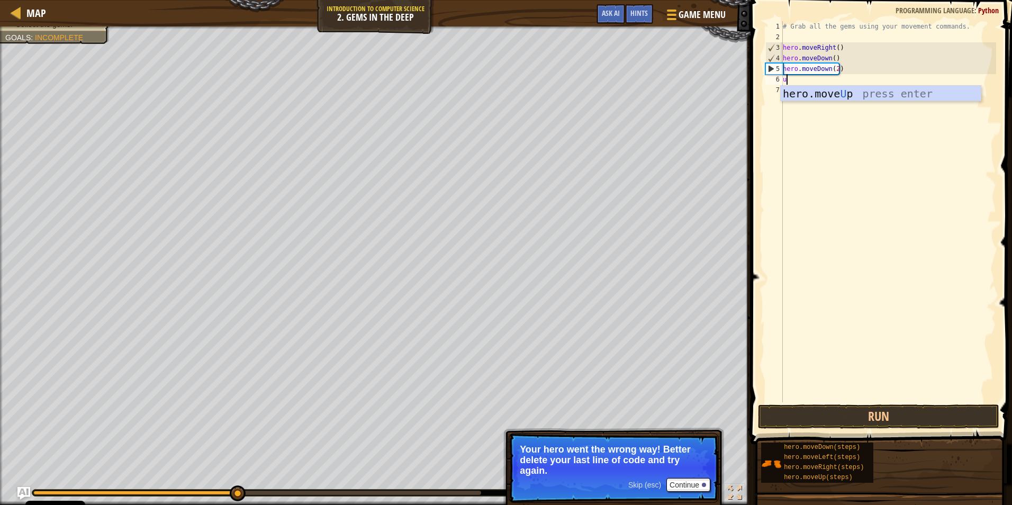
type textarea "up"
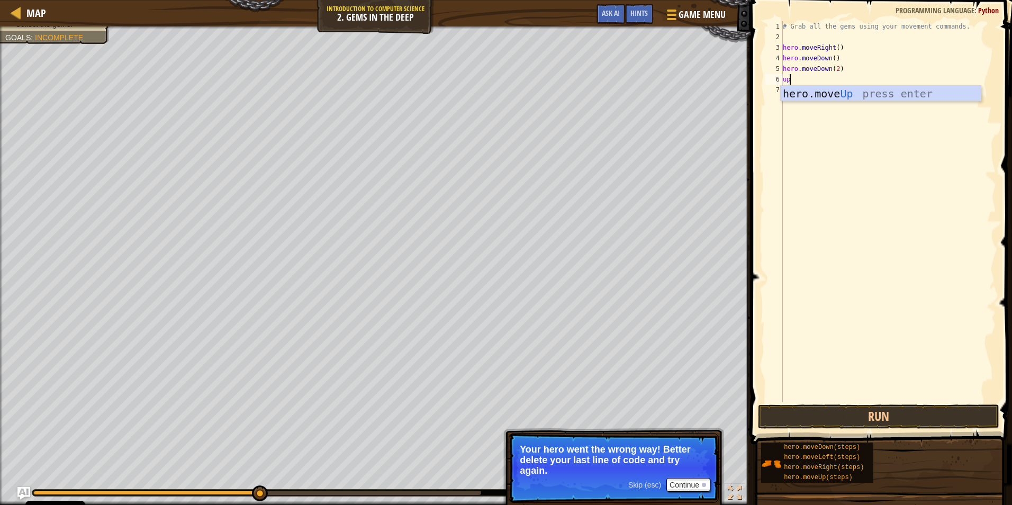
click at [814, 96] on div "hero.move Up press enter" at bounding box center [881, 110] width 200 height 48
click at [825, 79] on div "# Grab all the gems using your movement commands. hero . moveRight ( ) hero . m…" at bounding box center [888, 222] width 215 height 402
type textarea "hero.moveUp(3)"
click at [861, 391] on div "# Grab all the gems using your movement commands. hero . moveRight ( ) hero . m…" at bounding box center [888, 222] width 215 height 402
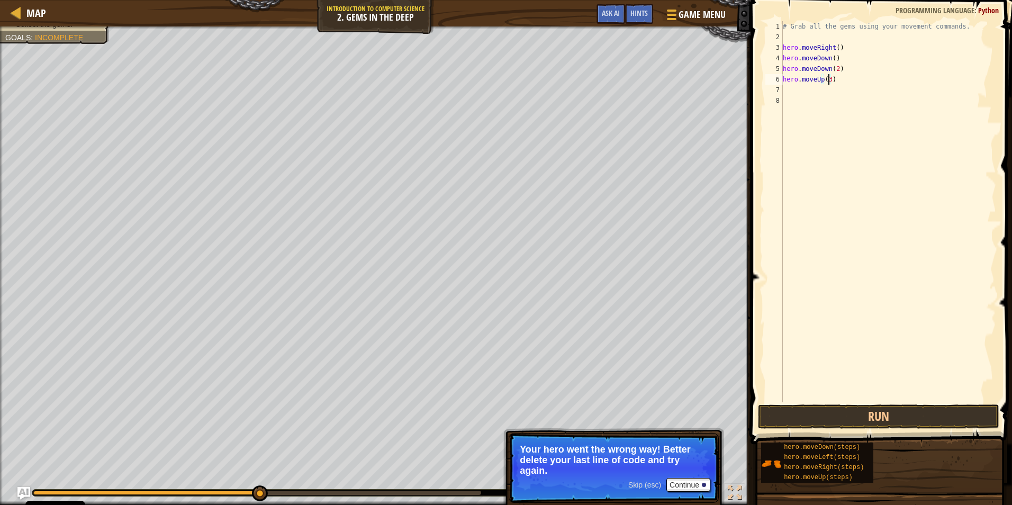
scroll to position [5, 0]
click at [860, 405] on button "Run" at bounding box center [878, 416] width 241 height 24
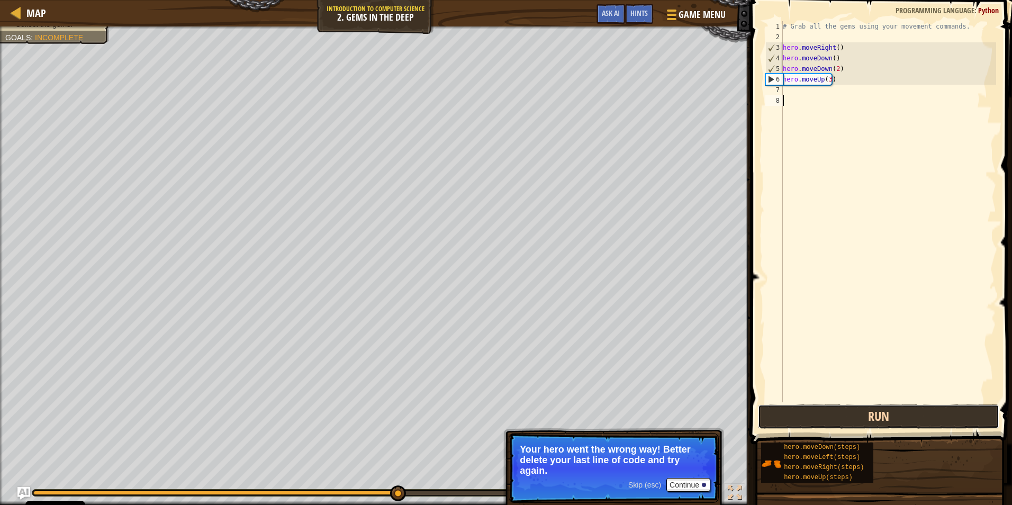
click at [879, 404] on button "Run" at bounding box center [878, 416] width 241 height 24
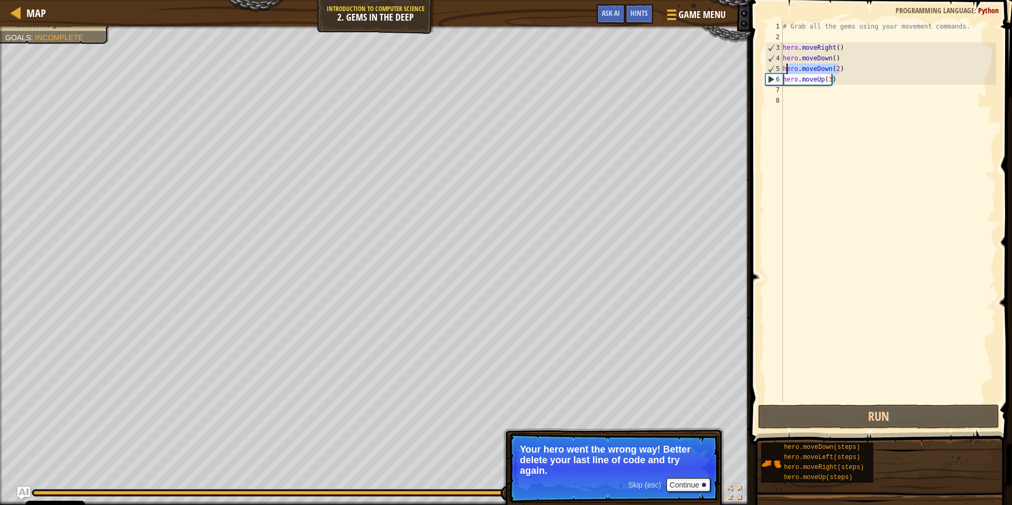
drag, startPoint x: 841, startPoint y: 69, endPoint x: 786, endPoint y: 71, distance: 55.1
click at [786, 71] on div "# Grab all the gems using your movement commands. hero . moveRight ( ) hero . m…" at bounding box center [888, 222] width 215 height 402
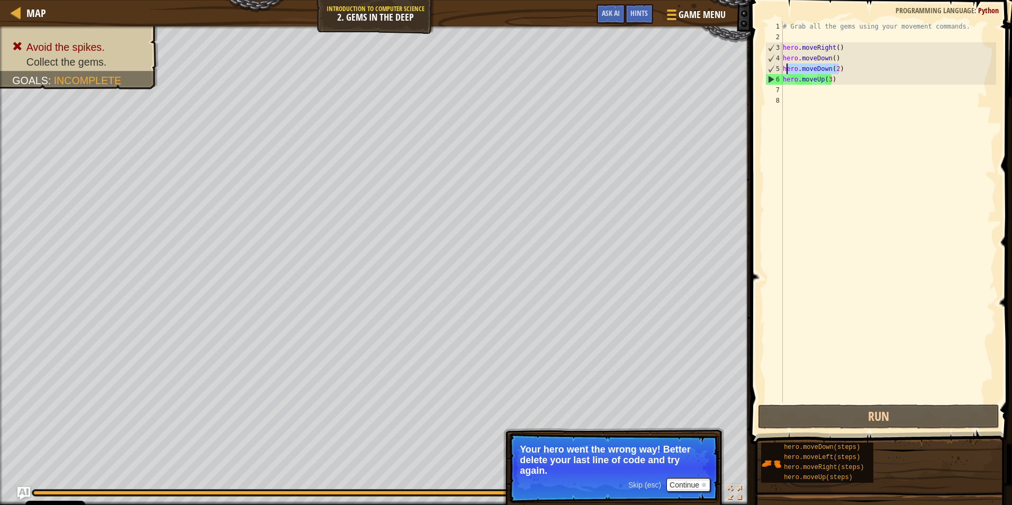
type textarea "h"
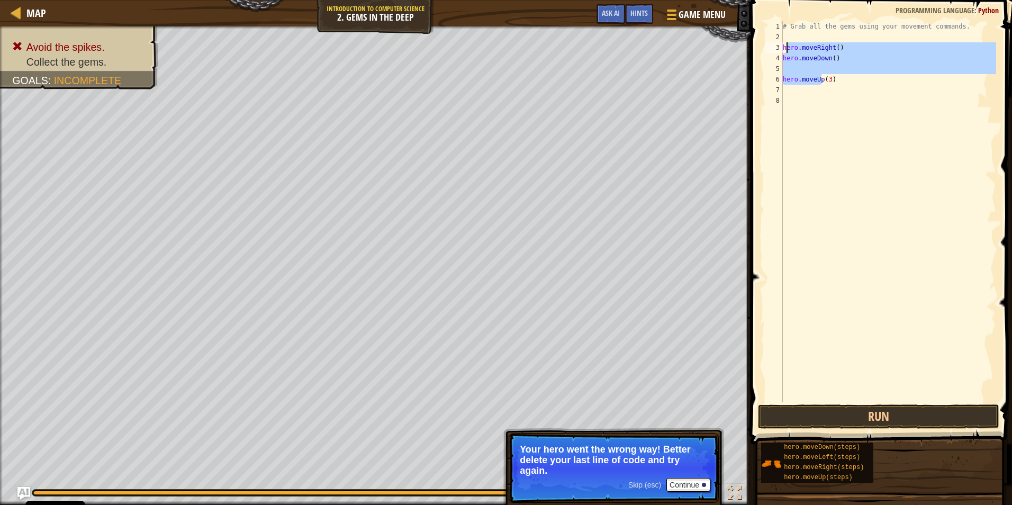
drag, startPoint x: 820, startPoint y: 82, endPoint x: 785, endPoint y: 48, distance: 48.7
click at [785, 48] on div "# Grab all the gems using your movement commands. hero . moveRight ( ) hero . m…" at bounding box center [888, 222] width 215 height 402
type textarea "h(3)"
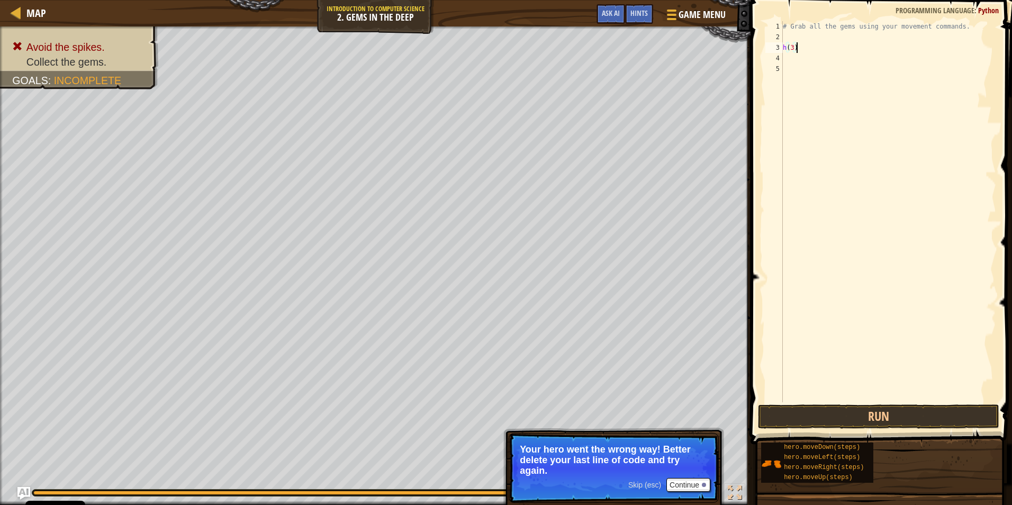
click at [398, 50] on div "Map Introduction to Computer Science 2. Gems in the Deep Game Menu Done Hints A…" at bounding box center [506, 252] width 1012 height 505
